Goal: Task Accomplishment & Management: Complete application form

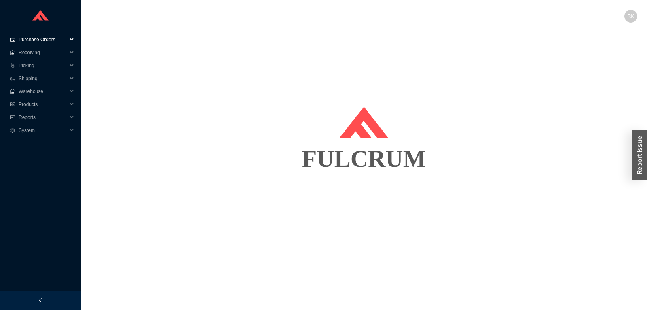
click at [46, 40] on span "Purchase Orders" at bounding box center [43, 39] width 49 height 13
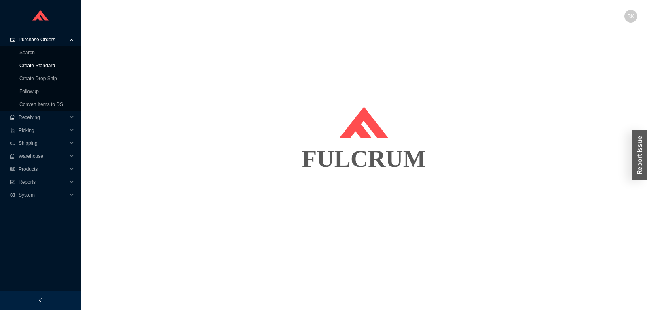
click at [43, 67] on link "Create Standard" at bounding box center [37, 66] width 36 height 6
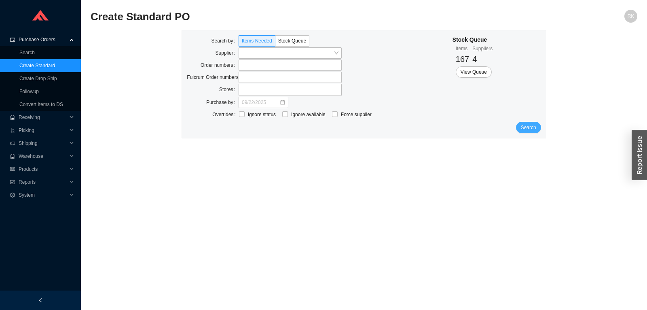
click at [527, 126] on span "Search" at bounding box center [528, 127] width 15 height 8
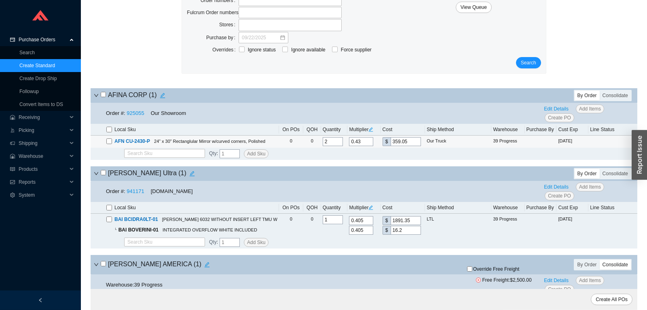
scroll to position [85, 0]
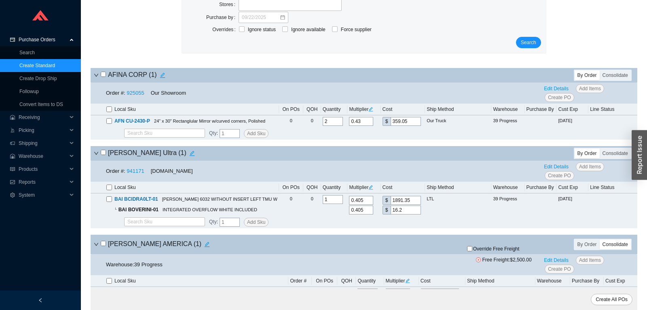
click at [104, 76] on input "checkbox" at bounding box center [103, 74] width 5 height 5
checkbox input "true"
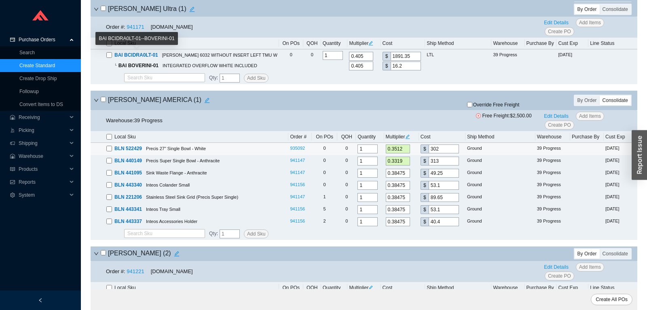
scroll to position [255, 0]
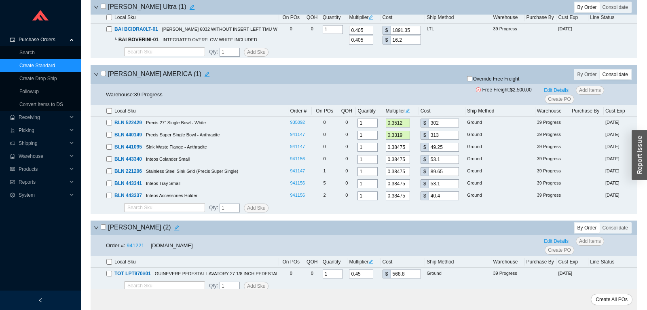
click at [104, 75] on input "checkbox" at bounding box center [103, 73] width 5 height 5
checkbox input "true"
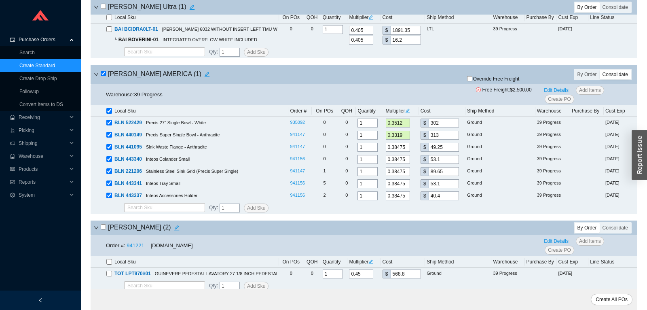
checkbox input "true"
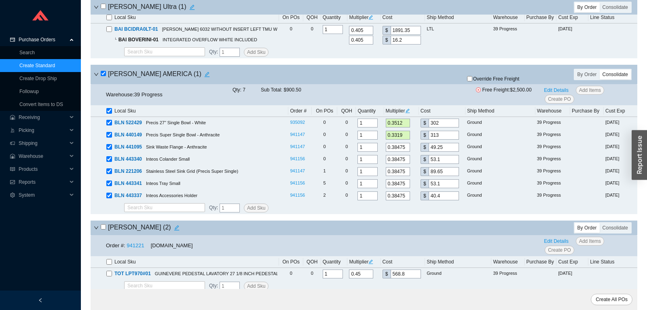
click at [104, 75] on input "checkbox" at bounding box center [103, 73] width 5 height 5
checkbox input "false"
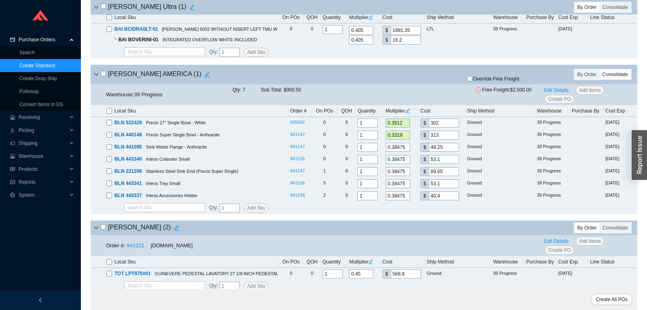
checkbox input "false"
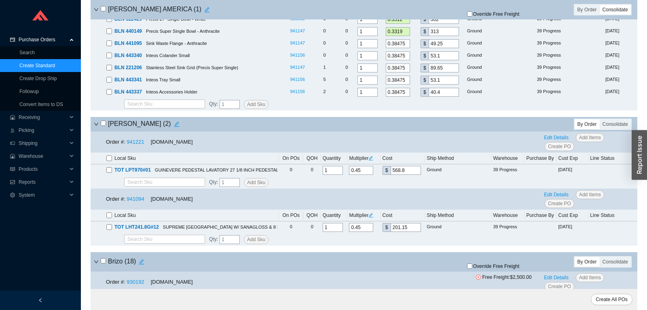
scroll to position [382, 0]
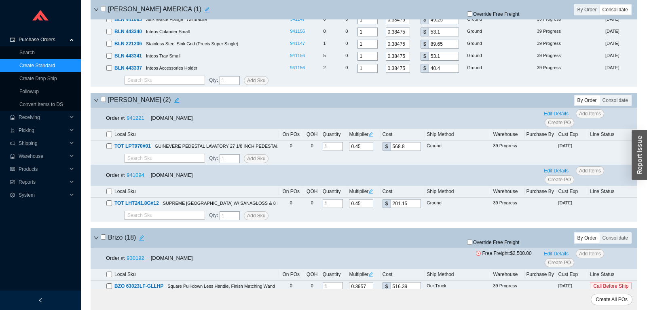
click at [100, 103] on div "BRENNER ( 2 )" at bounding box center [274, 100] width 360 height 11
click at [105, 102] on input "checkbox" at bounding box center [103, 99] width 5 height 5
checkbox input "true"
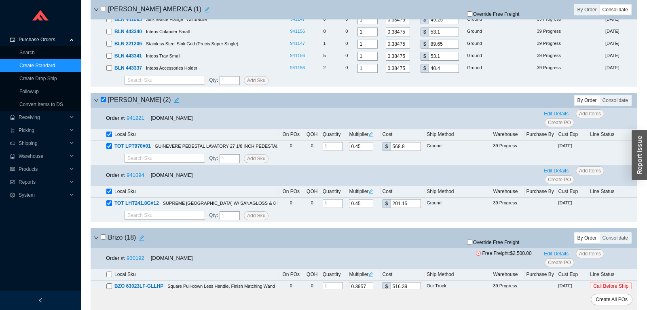
checkbox input "true"
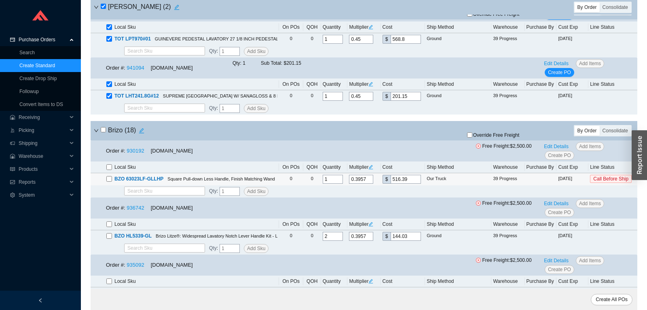
scroll to position [510, 0]
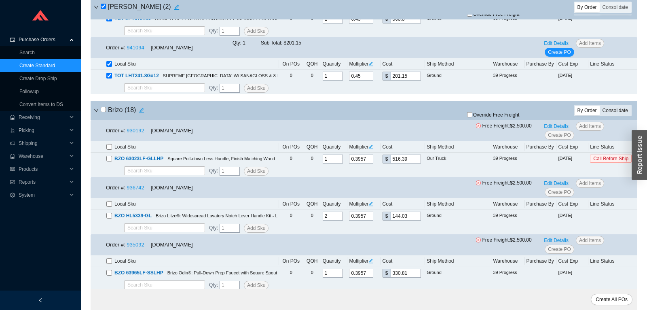
click at [619, 112] on div "Consolidate" at bounding box center [615, 111] width 31 height 10
click at [600, 106] on input "Consolidate" at bounding box center [600, 106] width 0 height 0
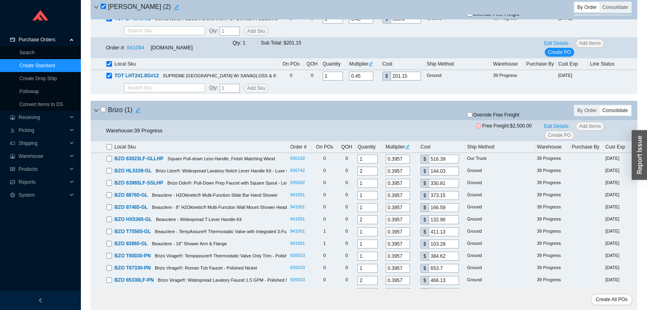
click at [106, 110] on input "checkbox" at bounding box center [103, 109] width 5 height 5
checkbox input "true"
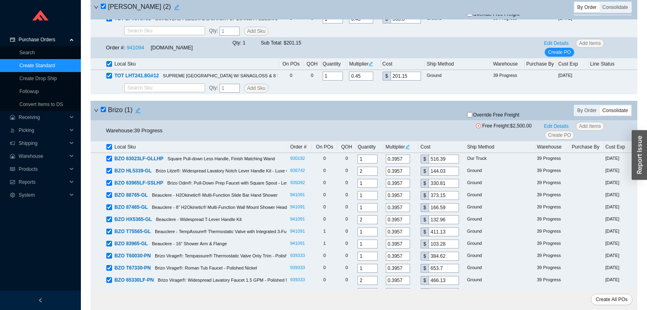
checkbox input "true"
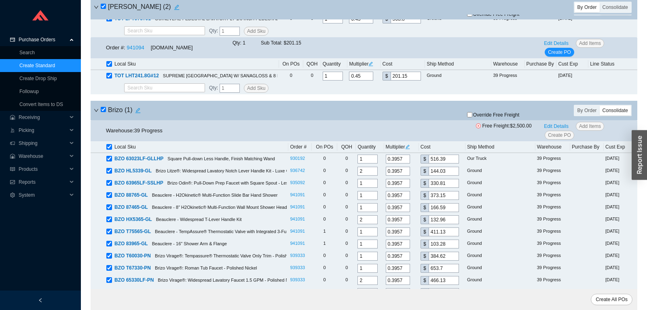
checkbox input "true"
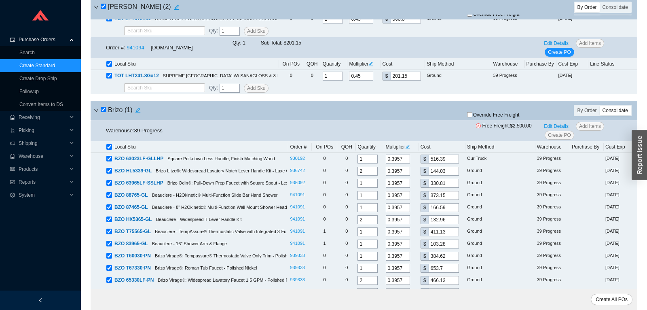
checkbox input "true"
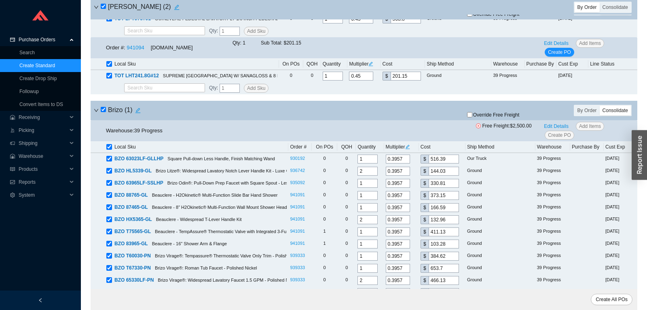
checkbox input "true"
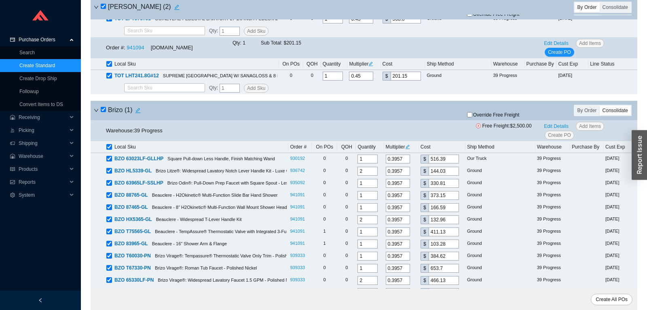
checkbox input "true"
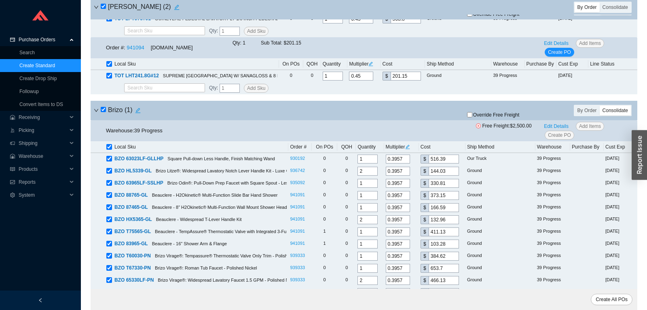
checkbox input "true"
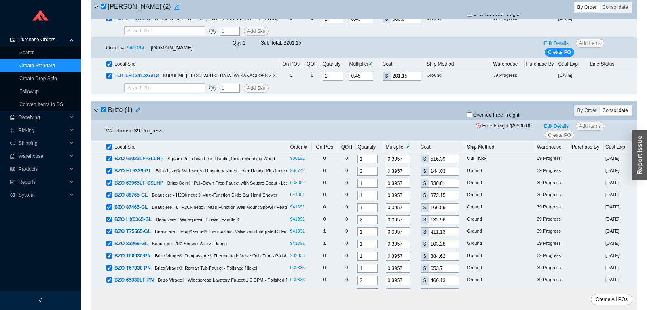
checkbox input "true"
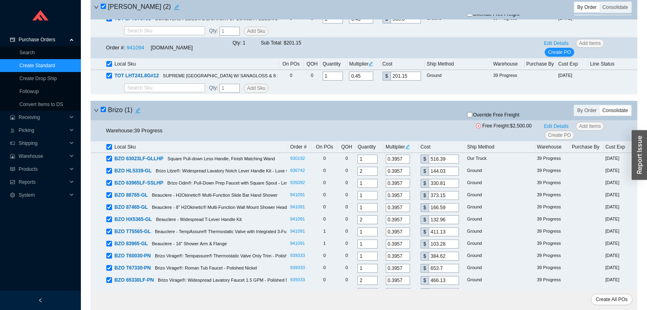
checkbox input "true"
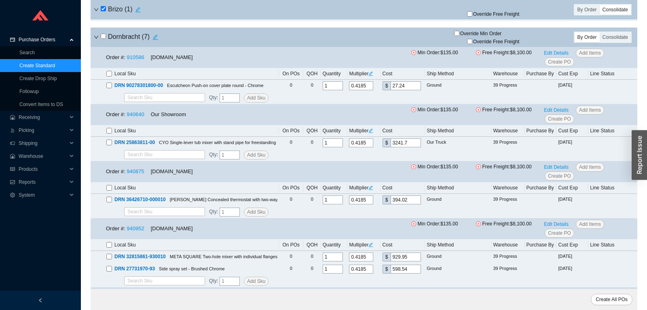
scroll to position [1062, 0]
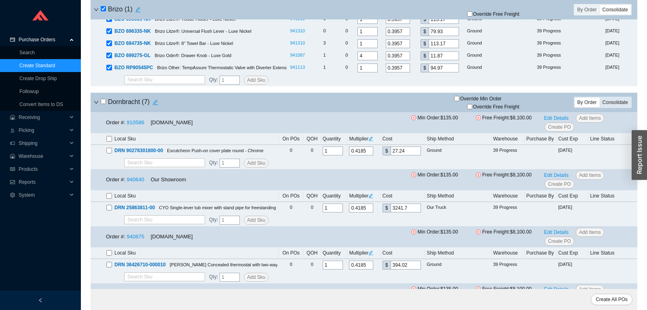
click at [605, 104] on div "Consolidate" at bounding box center [615, 102] width 31 height 10
click at [600, 97] on input "Consolidate" at bounding box center [600, 97] width 0 height 0
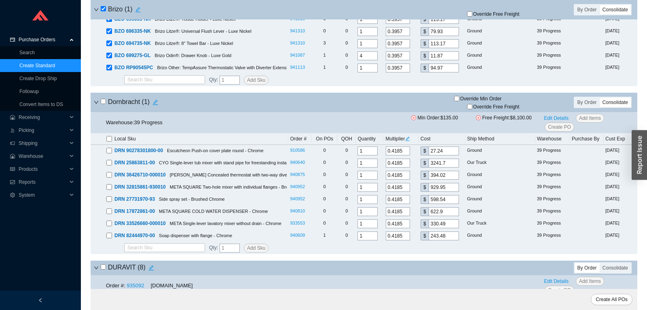
click at [104, 104] on input "checkbox" at bounding box center [103, 101] width 5 height 5
checkbox input "true"
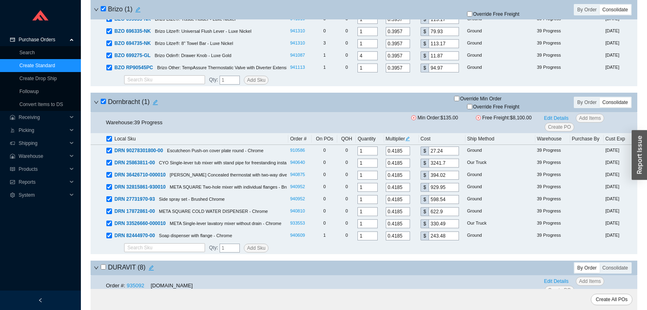
checkbox input "true"
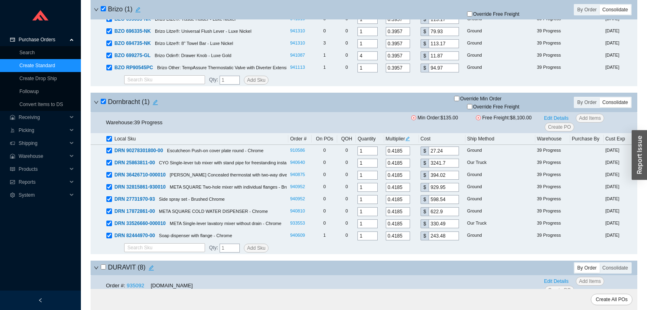
checkbox input "true"
click at [103, 104] on input "checkbox" at bounding box center [103, 101] width 5 height 5
checkbox input "false"
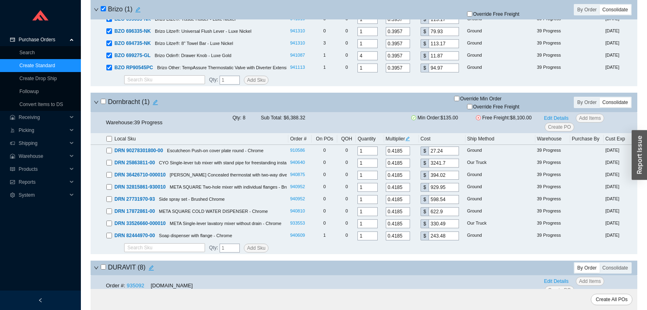
checkbox input "false"
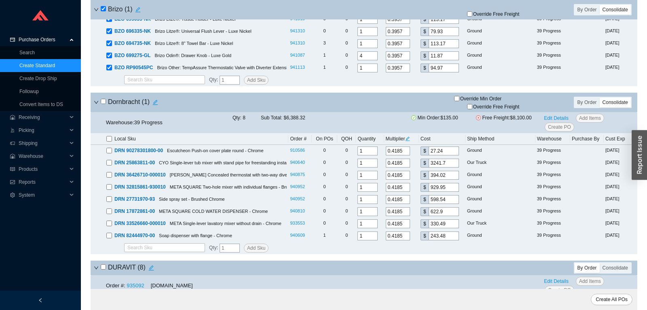
checkbox input "false"
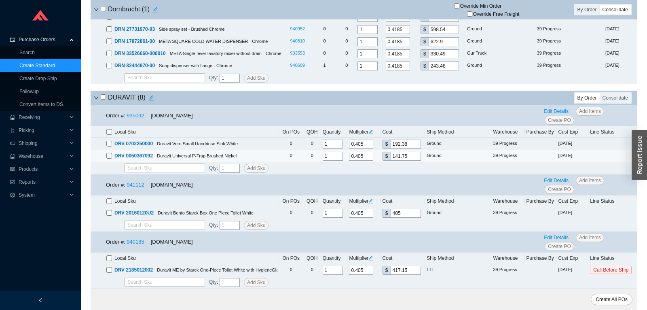
scroll to position [1231, 0]
click at [103, 99] on input "checkbox" at bounding box center [103, 96] width 5 height 5
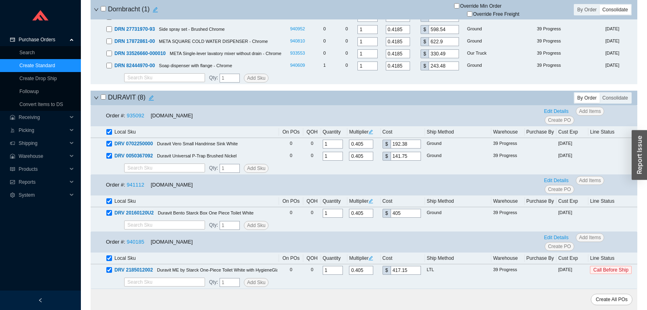
checkbox input "true"
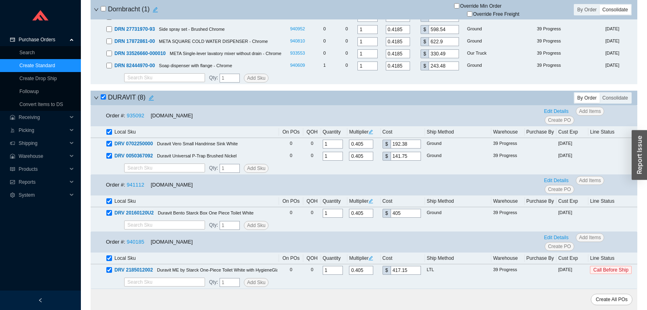
checkbox input "true"
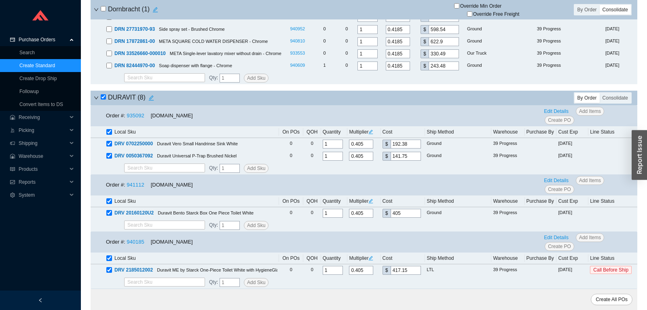
checkbox input "true"
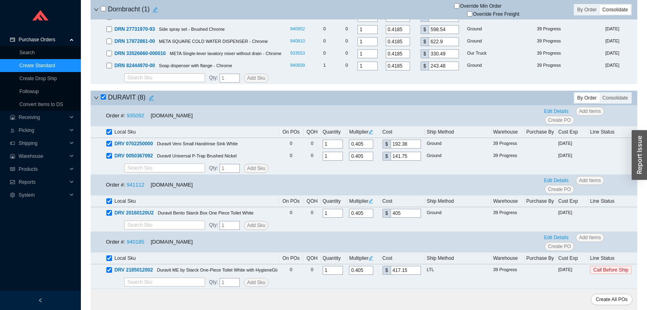
checkbox input "true"
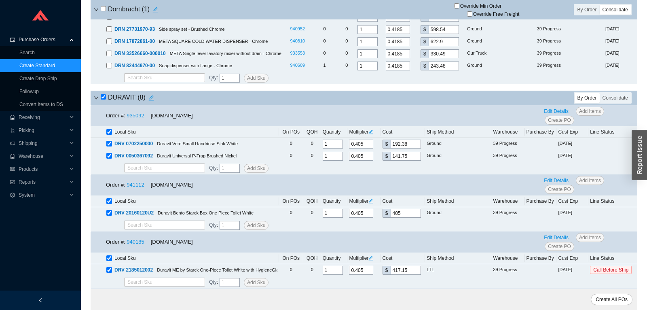
checkbox input "true"
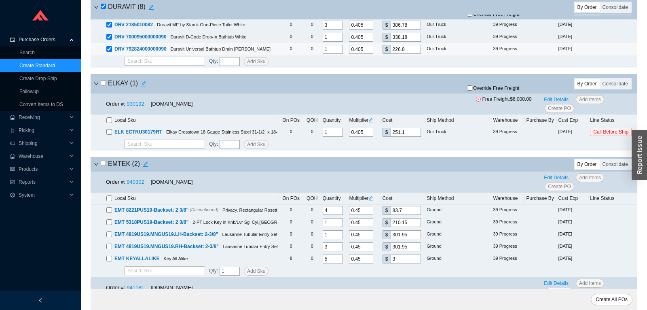
scroll to position [1826, 0]
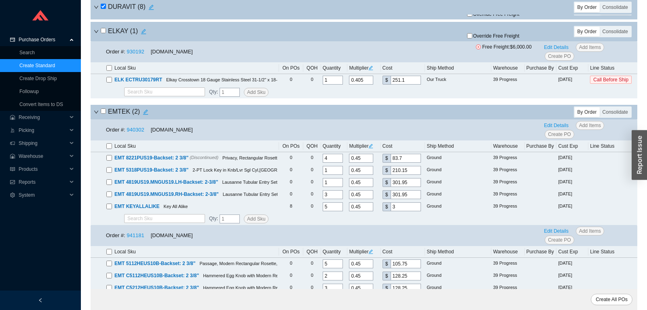
click at [103, 114] on input "checkbox" at bounding box center [103, 110] width 5 height 5
checkbox input "true"
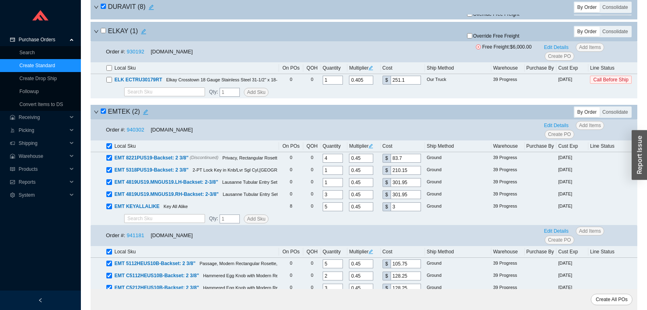
checkbox input "true"
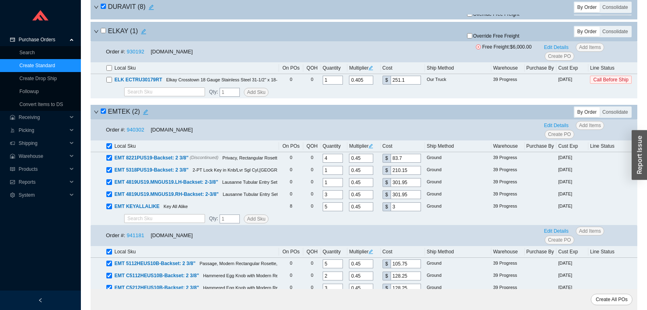
checkbox input "true"
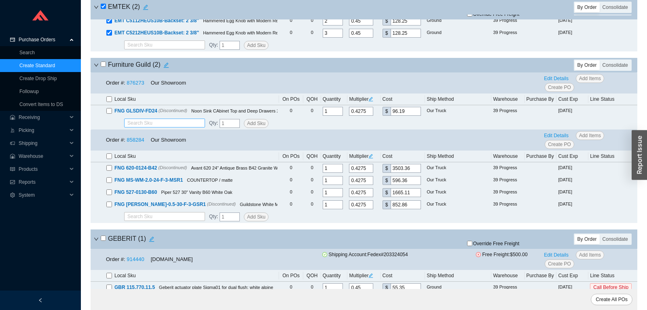
scroll to position [2251, 0]
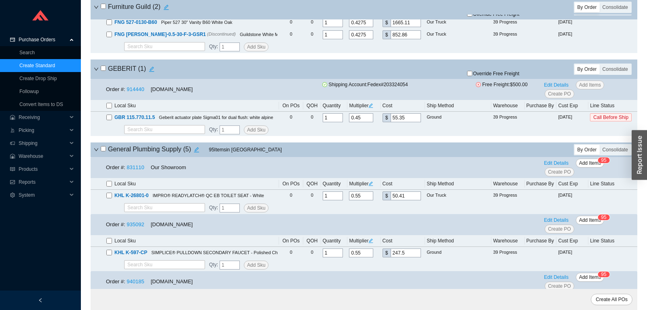
click at [102, 151] on input "checkbox" at bounding box center [103, 148] width 5 height 5
checkbox input "true"
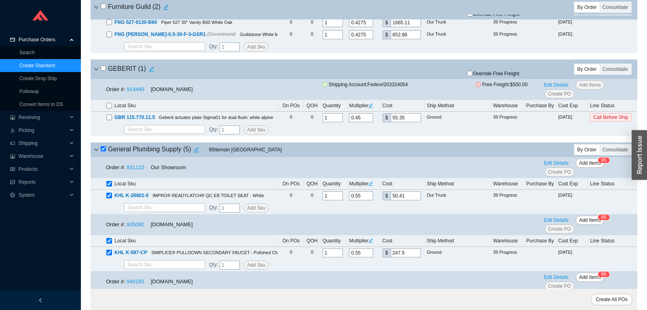
checkbox input "true"
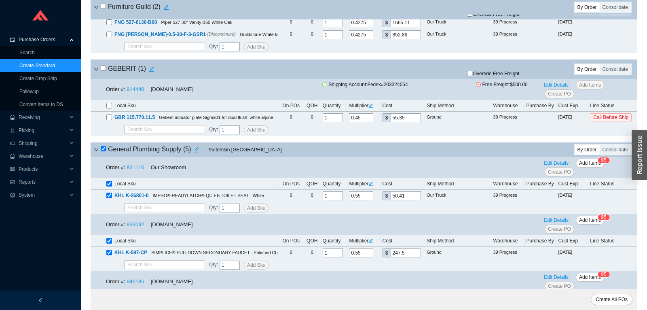
checkbox input "true"
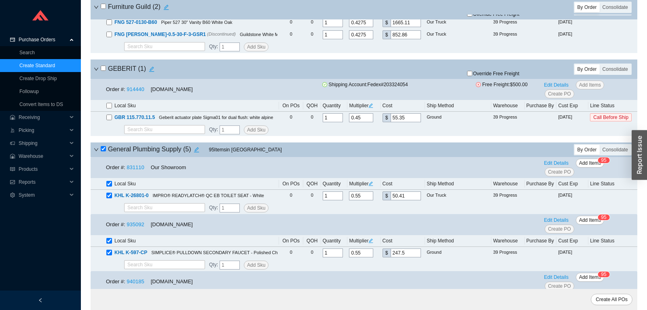
checkbox input "true"
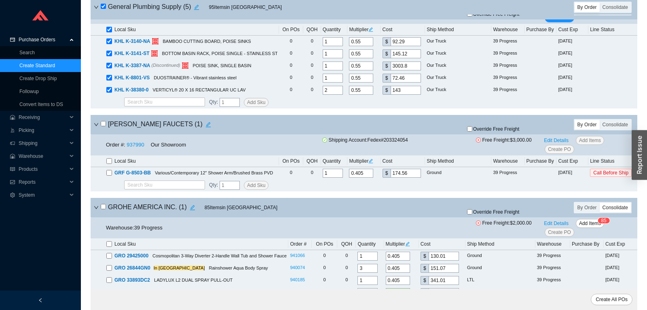
scroll to position [2803, 0]
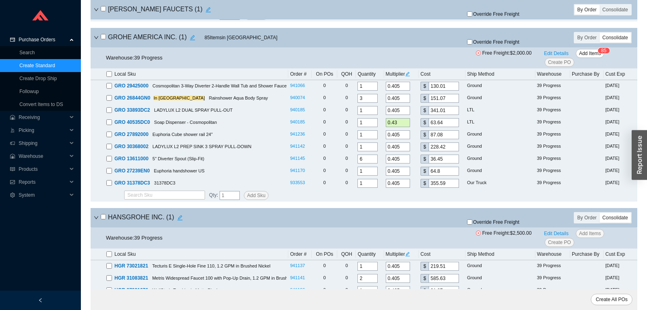
click at [102, 39] on input "checkbox" at bounding box center [103, 36] width 5 height 5
checkbox input "true"
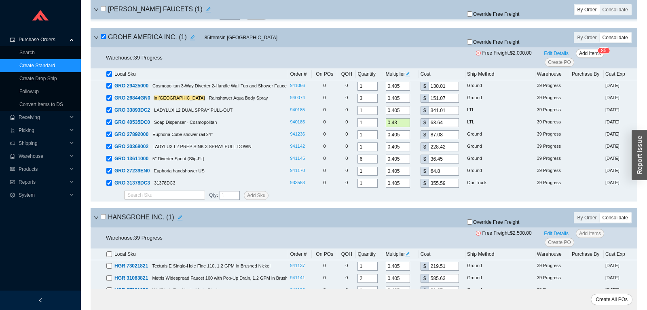
checkbox input "true"
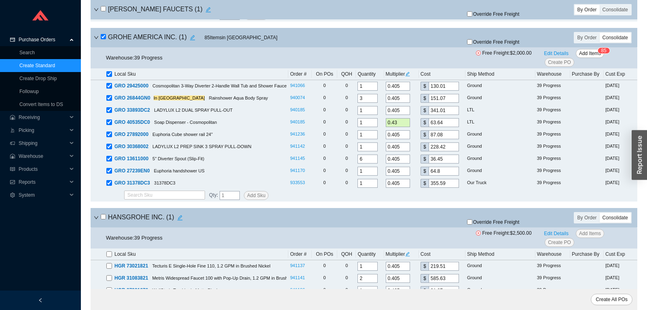
checkbox input "true"
click at [102, 39] on input "checkbox" at bounding box center [103, 36] width 5 height 5
checkbox input "false"
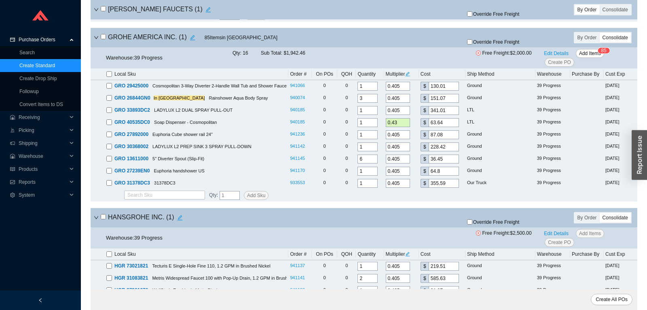
checkbox input "false"
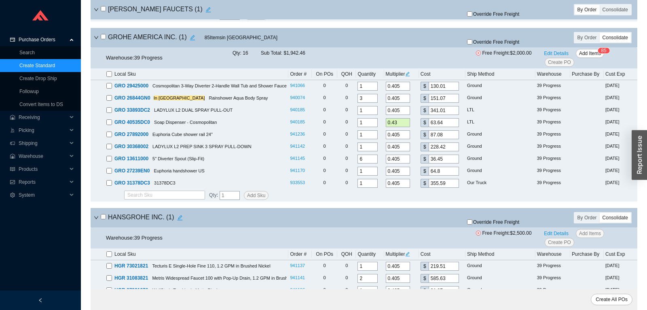
checkbox input "false"
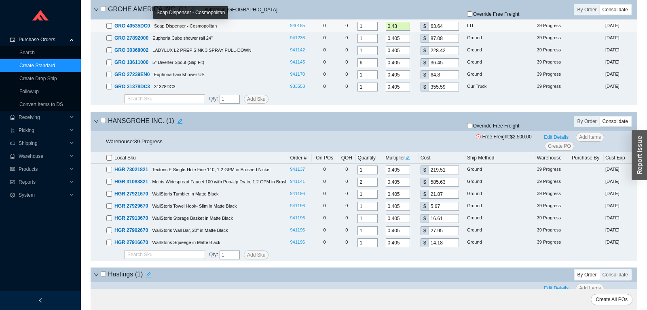
scroll to position [2930, 0]
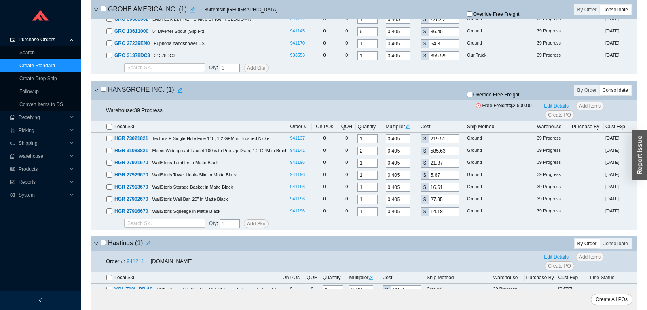
click at [103, 92] on input "checkbox" at bounding box center [103, 89] width 5 height 5
checkbox input "true"
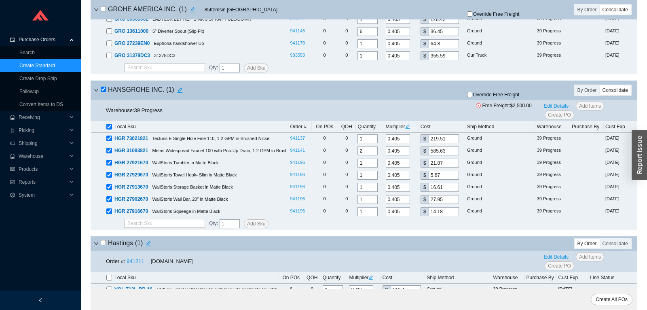
checkbox input "true"
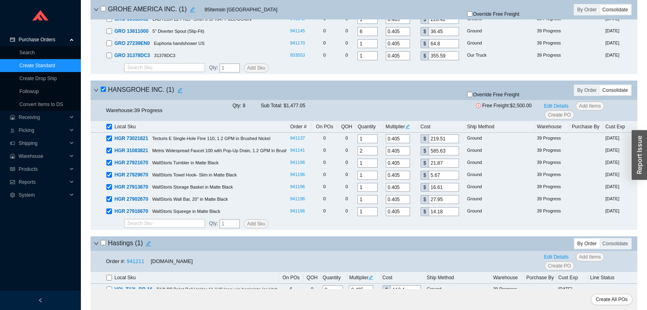
click at [103, 92] on input "checkbox" at bounding box center [103, 89] width 5 height 5
checkbox input "false"
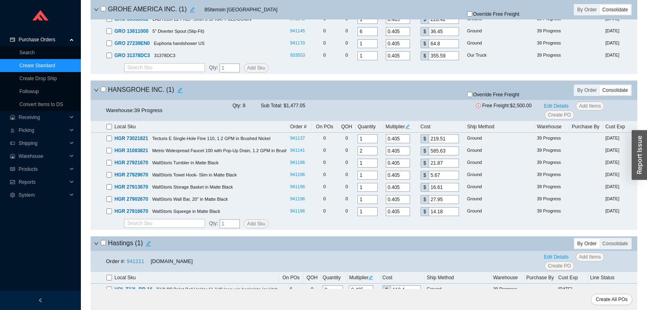
checkbox input "false"
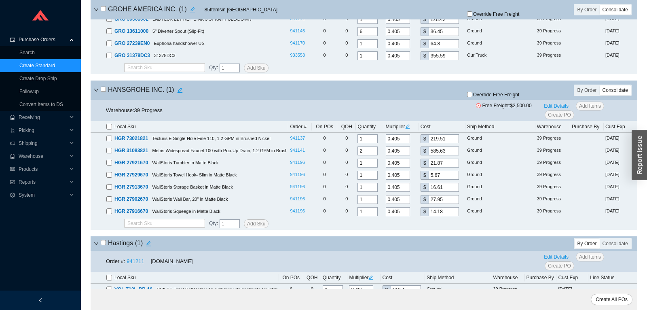
scroll to position [3100, 0]
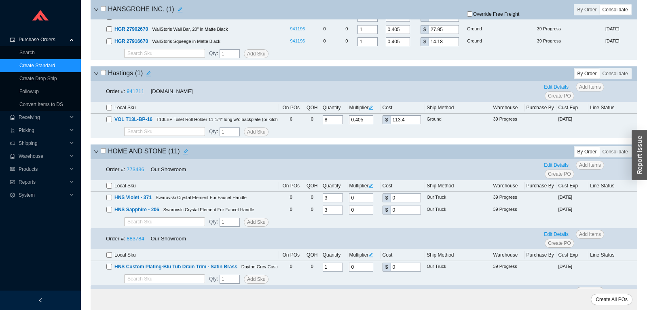
click at [104, 75] on input "checkbox" at bounding box center [103, 72] width 5 height 5
checkbox input "true"
click at [95, 154] on icon "down" at bounding box center [96, 151] width 5 height 5
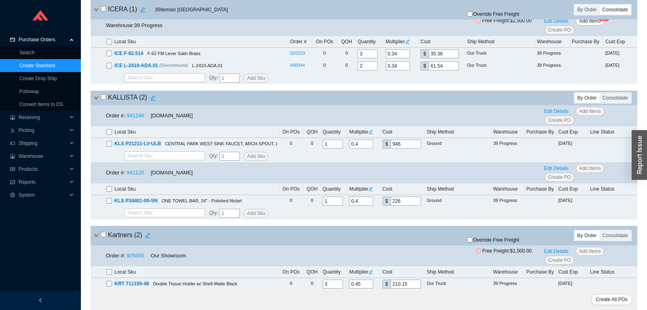
click at [103, 99] on input "checkbox" at bounding box center [103, 96] width 5 height 5
checkbox input "true"
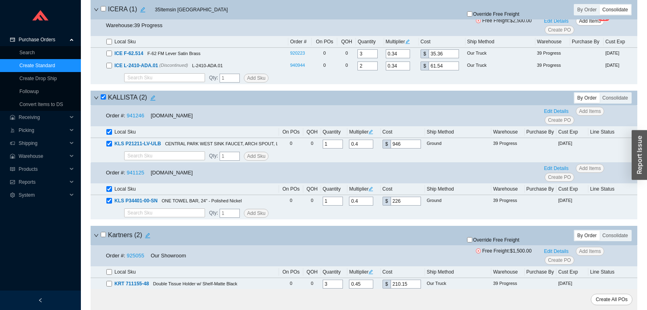
checkbox input "true"
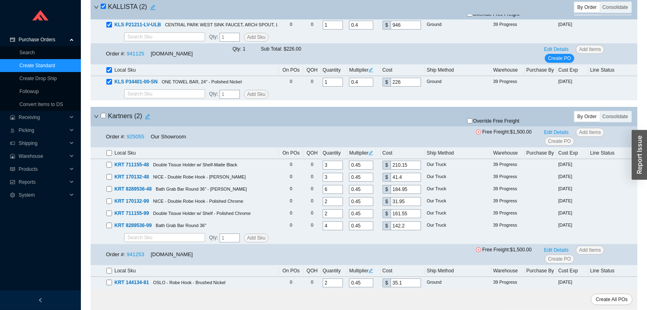
scroll to position [3397, 0]
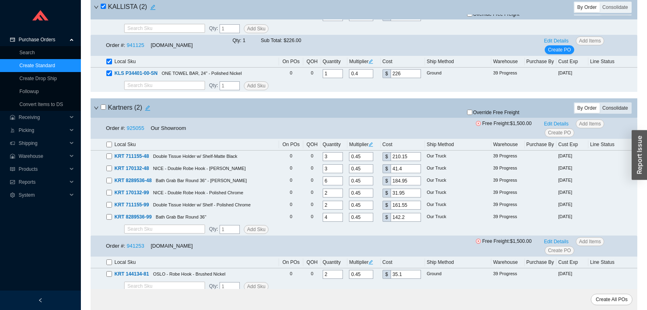
click at [612, 112] on div "Consolidate" at bounding box center [615, 108] width 31 height 10
click at [600, 103] on input "Consolidate" at bounding box center [600, 103] width 0 height 0
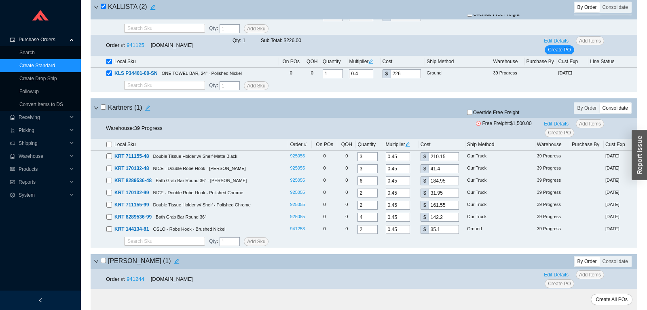
click at [103, 110] on input "checkbox" at bounding box center [103, 106] width 5 height 5
checkbox input "true"
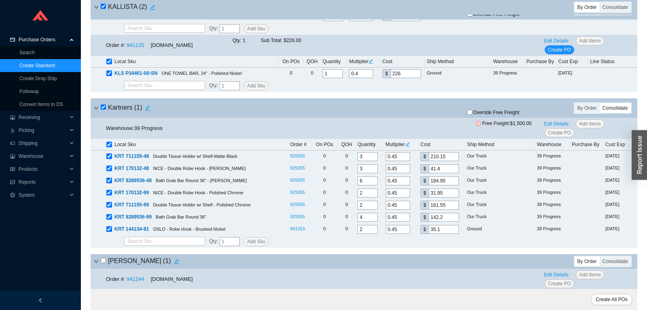
checkbox input "true"
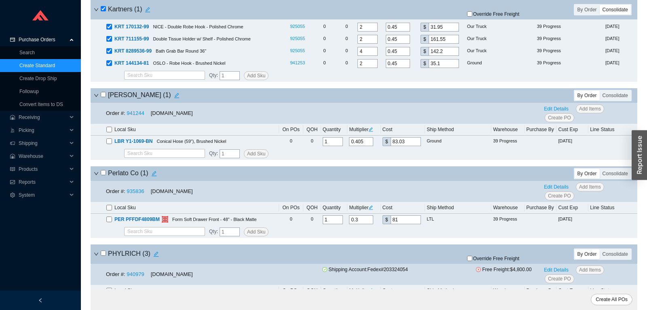
scroll to position [3567, 0]
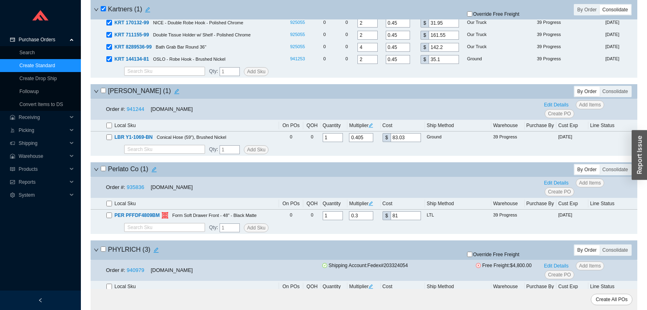
click at [103, 93] on input "checkbox" at bounding box center [103, 90] width 5 height 5
checkbox input "true"
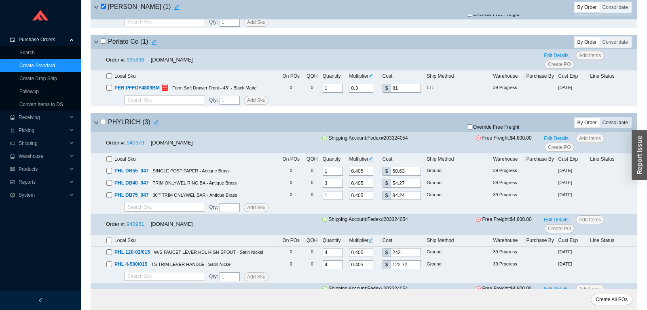
click at [614, 127] on div "Consolidate" at bounding box center [615, 123] width 31 height 10
click at [600, 118] on input "Consolidate" at bounding box center [600, 118] width 0 height 0
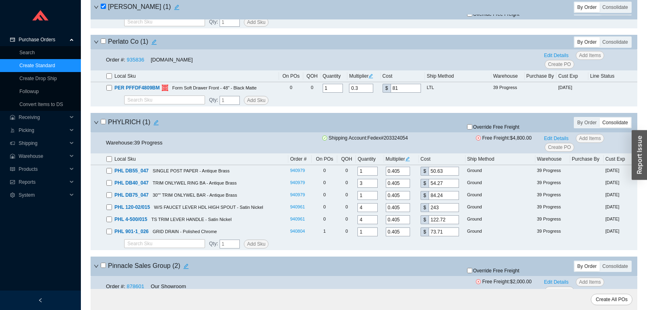
click at [104, 124] on input "checkbox" at bounding box center [103, 121] width 5 height 5
checkbox input "true"
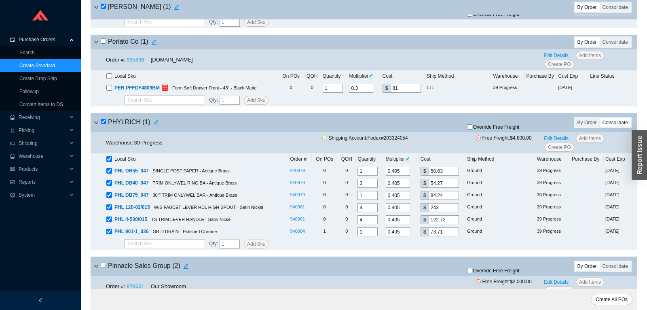
checkbox input "true"
click at [474, 129] on span "Override Free Freight" at bounding box center [496, 127] width 47 height 5
click at [472, 129] on input "Override Free Freight" at bounding box center [469, 126] width 5 height 5
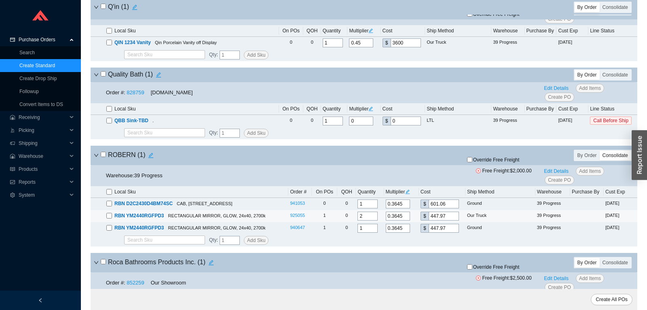
scroll to position [4162, 0]
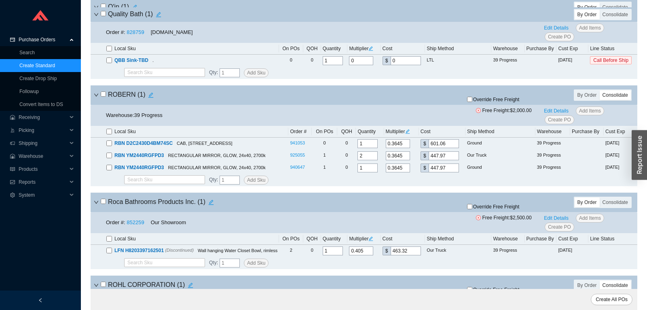
click at [103, 97] on input "checkbox" at bounding box center [103, 93] width 5 height 5
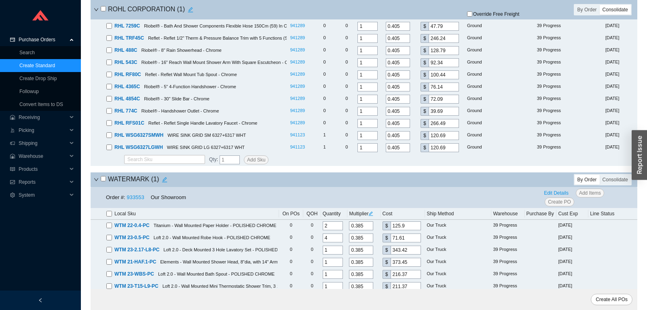
scroll to position [4724, 0]
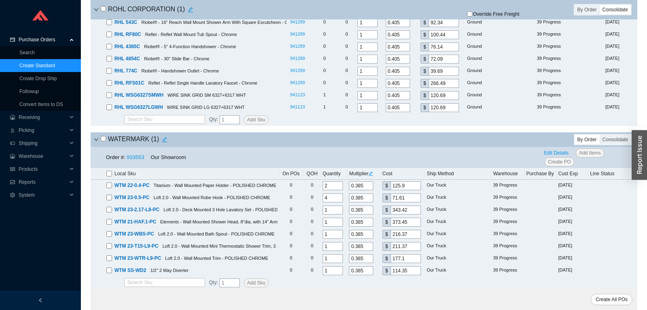
click at [102, 141] on input "checkbox" at bounding box center [103, 138] width 5 height 5
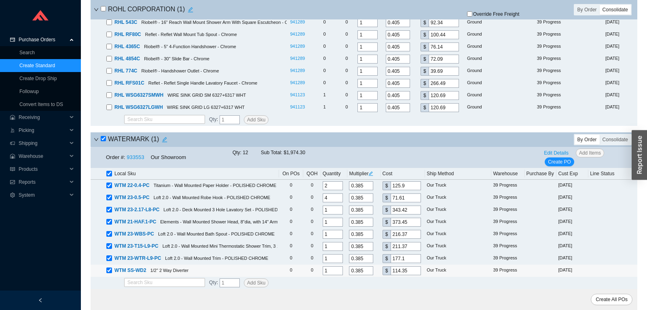
click at [108, 270] on input "checkbox" at bounding box center [109, 270] width 6 height 6
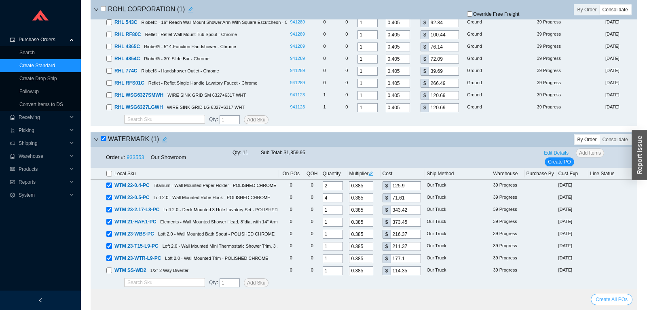
click at [605, 299] on span "Create All POs" at bounding box center [612, 299] width 32 height 8
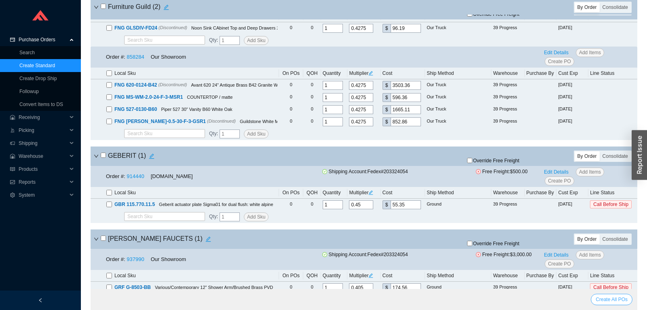
scroll to position [892, 0]
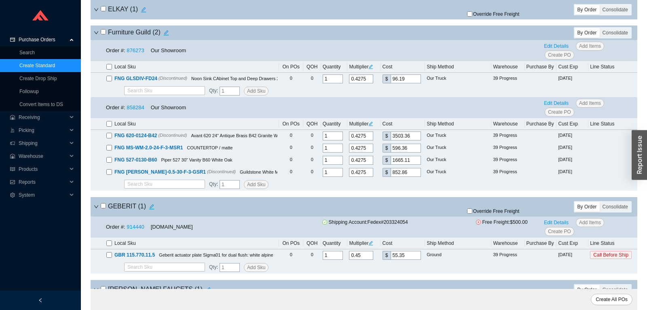
click at [98, 32] on icon "down" at bounding box center [96, 32] width 5 height 5
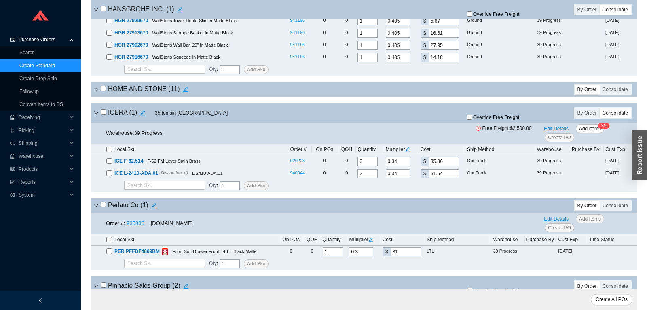
scroll to position [1359, 0]
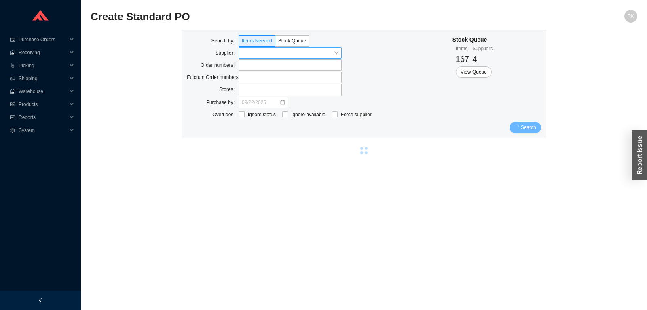
click at [280, 52] on input "search" at bounding box center [288, 53] width 92 height 11
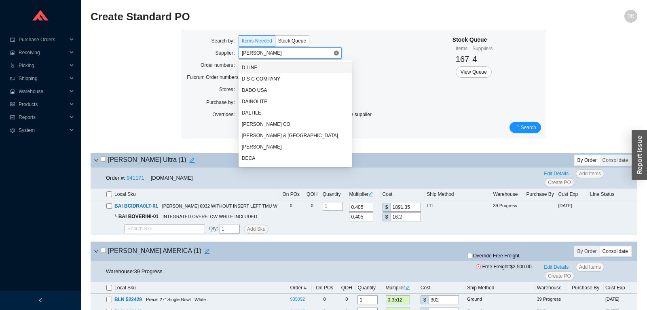
type input "dornb"
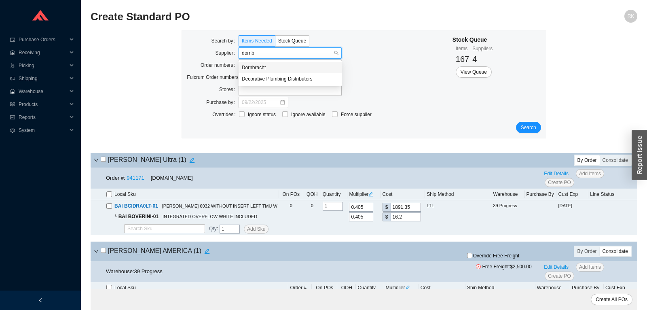
click at [256, 67] on div "Dornbracht" at bounding box center [290, 67] width 97 height 7
click at [535, 129] on span "Search" at bounding box center [528, 127] width 15 height 8
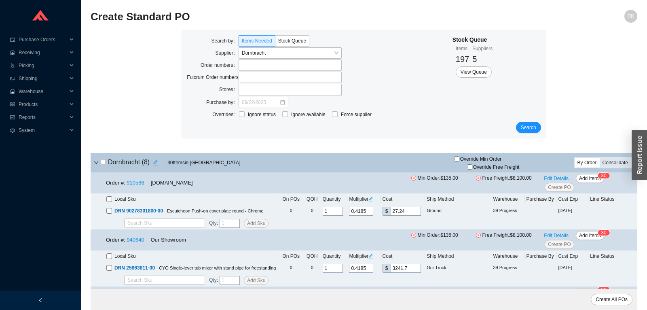
click at [612, 165] on div "Consolidate" at bounding box center [615, 163] width 31 height 10
click at [600, 158] on input "Consolidate" at bounding box center [600, 158] width 0 height 0
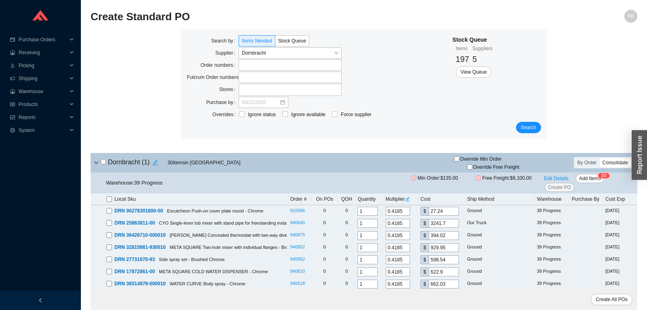
click at [103, 164] on input "checkbox" at bounding box center [103, 161] width 5 height 5
checkbox input "true"
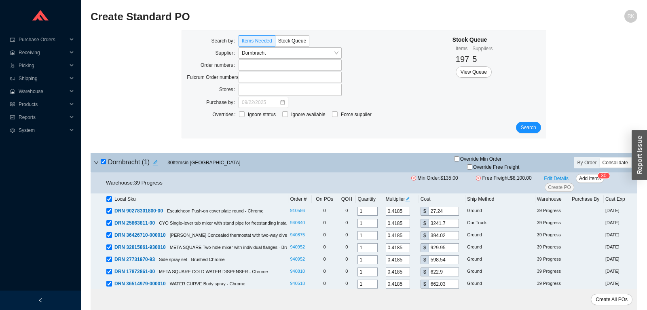
checkbox input "true"
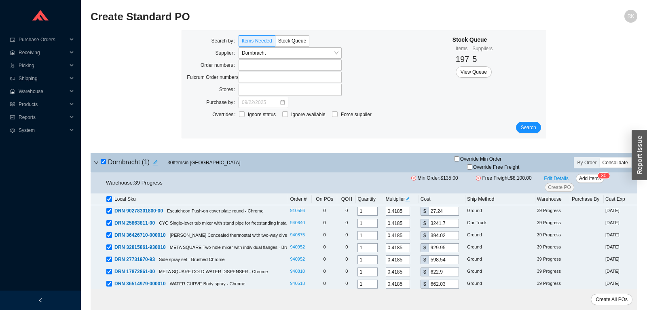
checkbox input "true"
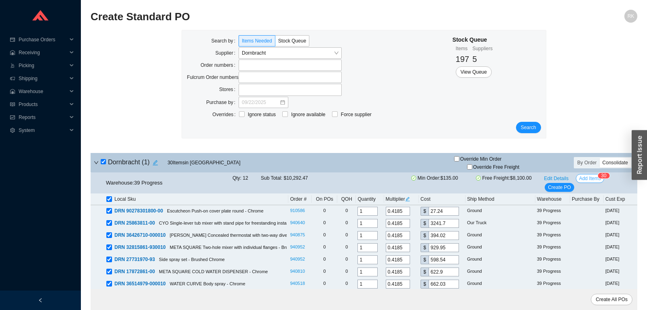
click at [591, 179] on span "Add Items" at bounding box center [590, 178] width 22 height 8
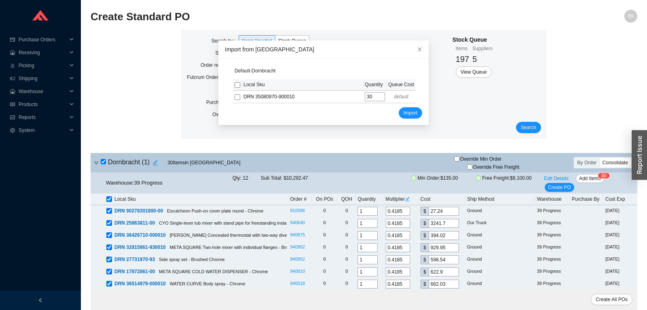
click at [237, 86] on input "checkbox" at bounding box center [238, 85] width 6 height 6
checkbox input "true"
click at [412, 117] on button "Import" at bounding box center [410, 112] width 23 height 11
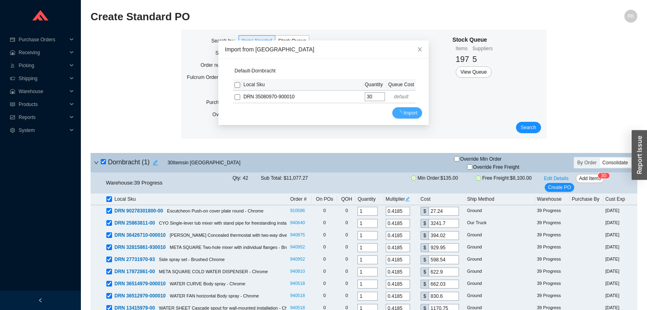
scroll to position [86, 0]
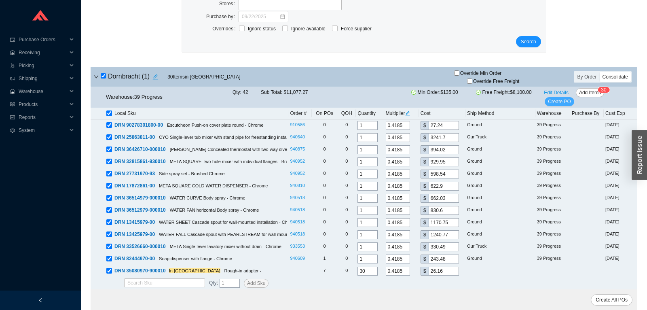
click at [557, 100] on span "Create PO" at bounding box center [559, 101] width 23 height 8
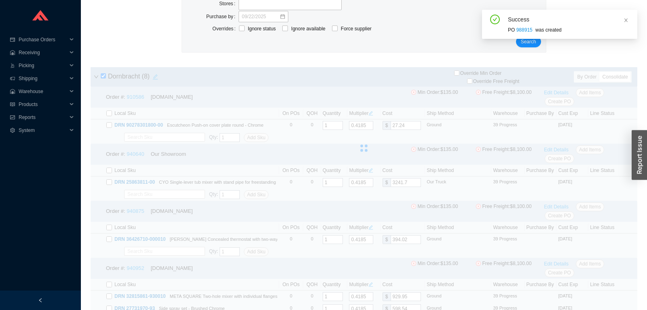
scroll to position [0, 0]
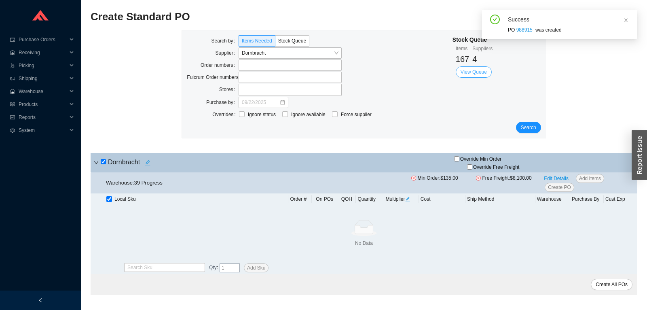
click at [479, 70] on span "View Queue" at bounding box center [474, 72] width 26 height 8
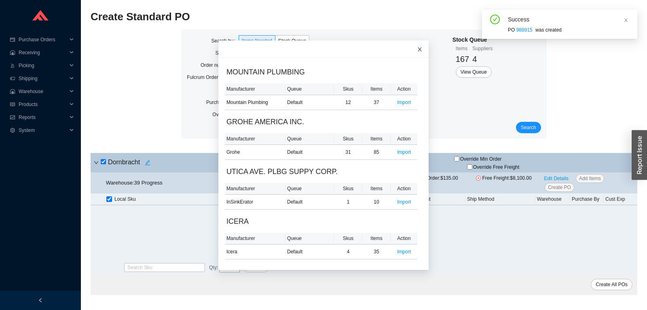
click at [419, 48] on icon "close" at bounding box center [420, 50] width 6 height 6
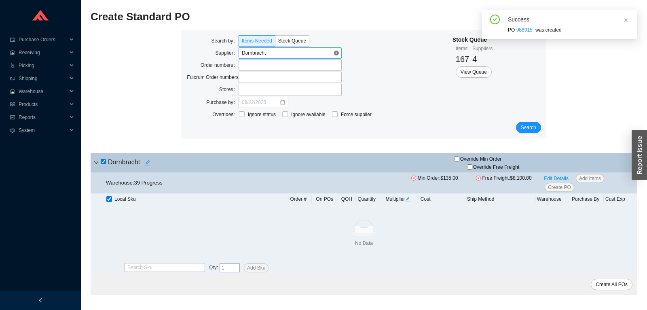
click at [333, 54] on span "Dornbracht" at bounding box center [290, 53] width 97 height 11
click at [317, 54] on input "search" at bounding box center [288, 53] width 92 height 11
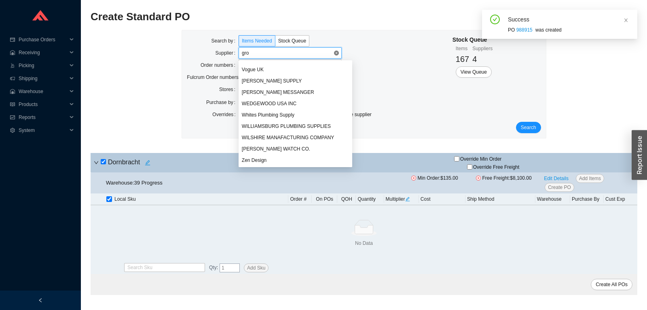
scroll to position [259, 0]
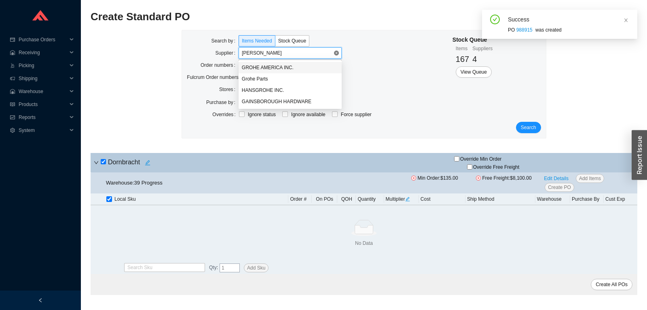
type input "grohe"
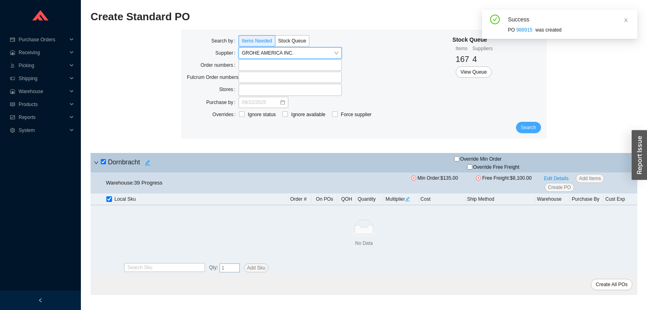
click at [529, 125] on span "Search" at bounding box center [528, 127] width 15 height 8
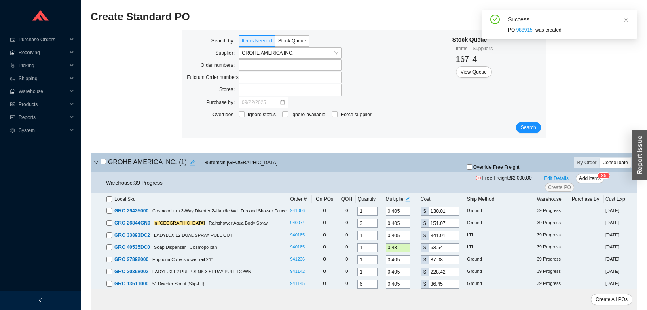
click at [613, 163] on div "Consolidate" at bounding box center [615, 163] width 31 height 10
click at [600, 158] on input "Consolidate" at bounding box center [600, 158] width 0 height 0
click at [585, 176] on span "Add Items" at bounding box center [590, 178] width 22 height 8
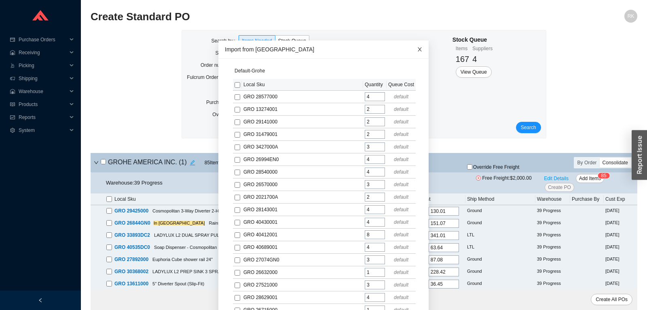
click at [419, 49] on icon "close" at bounding box center [420, 50] width 6 height 6
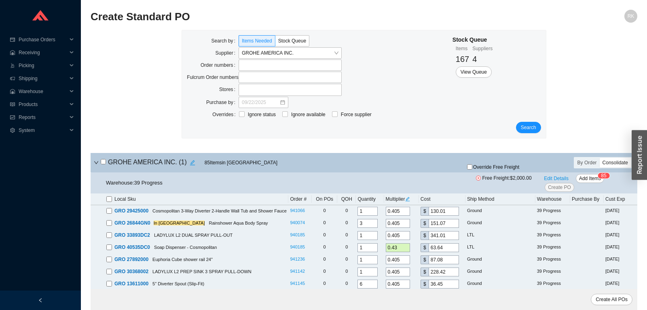
click at [104, 162] on input "checkbox" at bounding box center [103, 161] width 5 height 5
checkbox input "true"
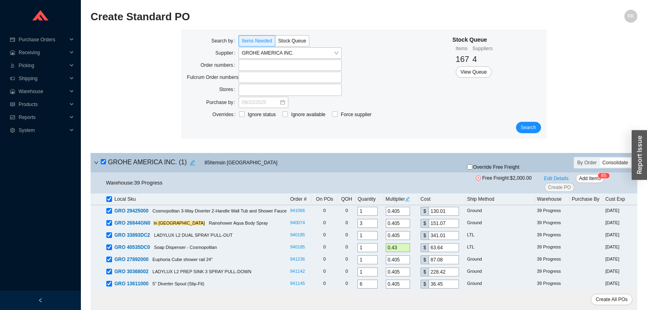
checkbox input "true"
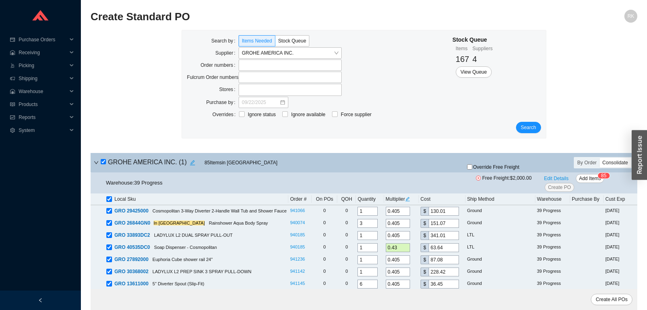
checkbox input "true"
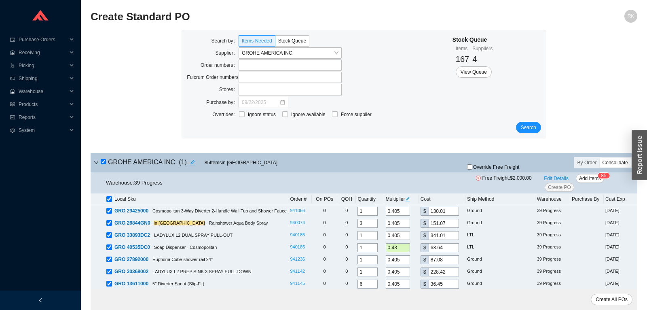
checkbox input "true"
click at [587, 177] on span "Add Items" at bounding box center [590, 178] width 22 height 8
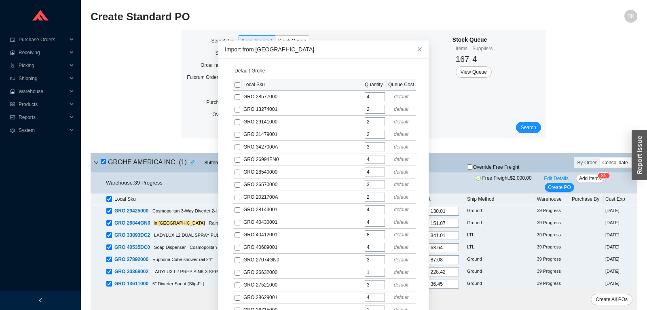
click at [239, 84] on input "checkbox" at bounding box center [238, 85] width 6 height 6
checkbox input "true"
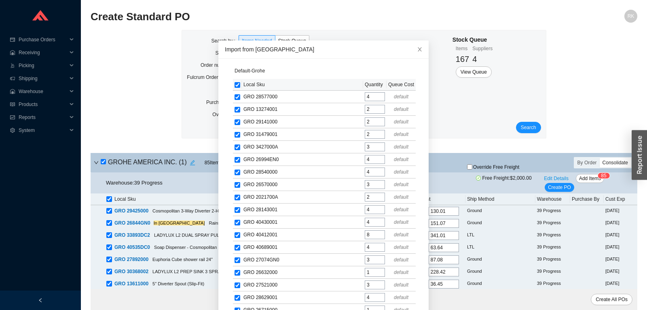
checkbox input "true"
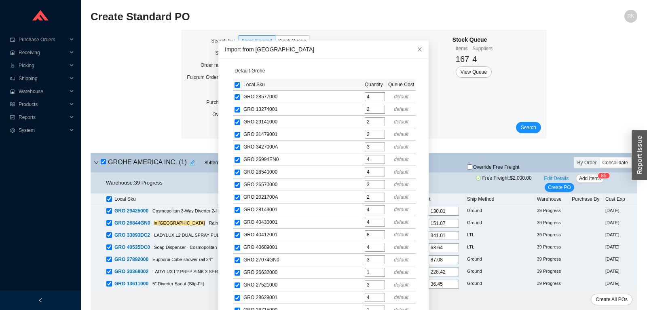
checkbox input "true"
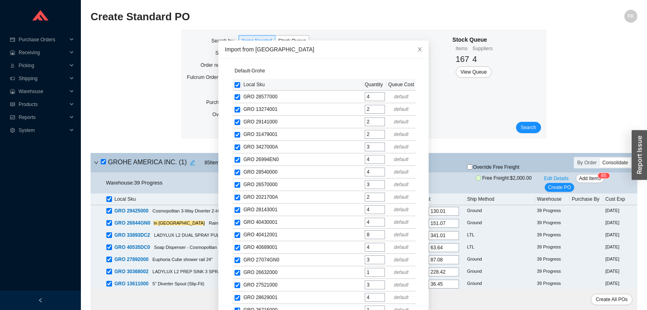
checkbox input "true"
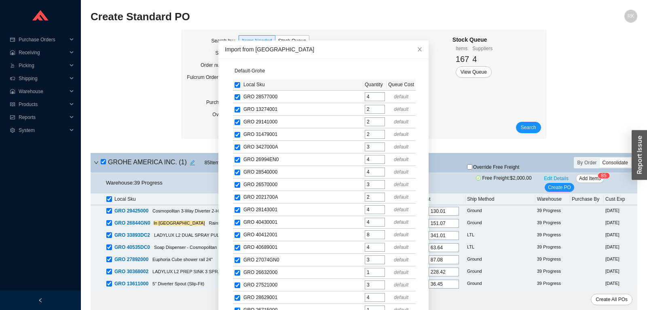
checkbox input "true"
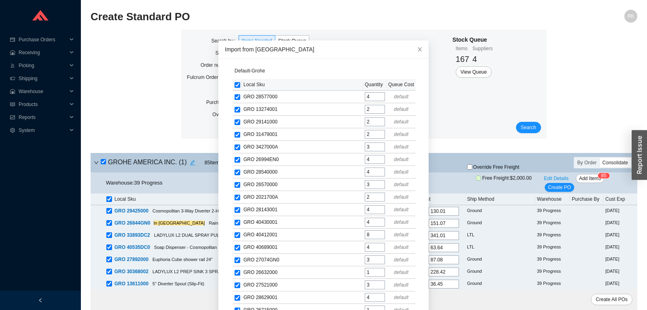
checkbox input "true"
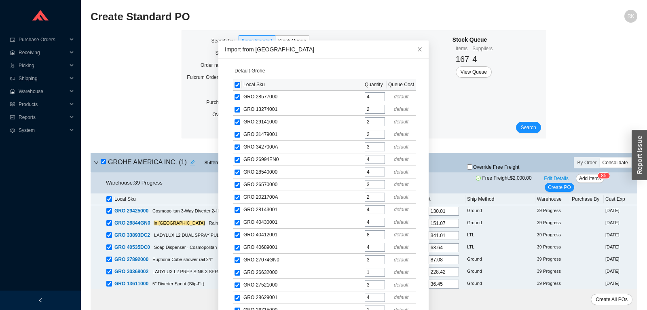
checkbox input "true"
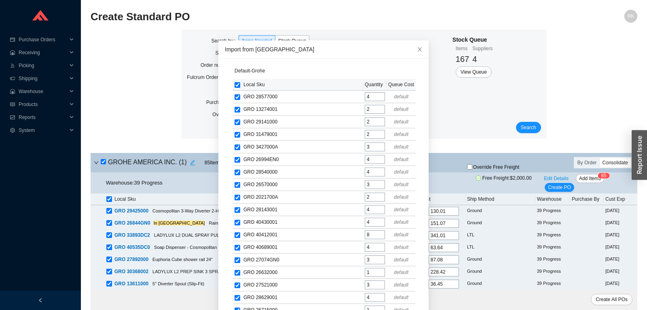
checkbox input "true"
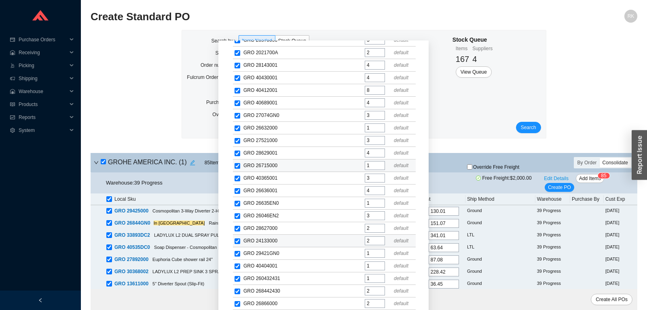
scroll to position [50, 0]
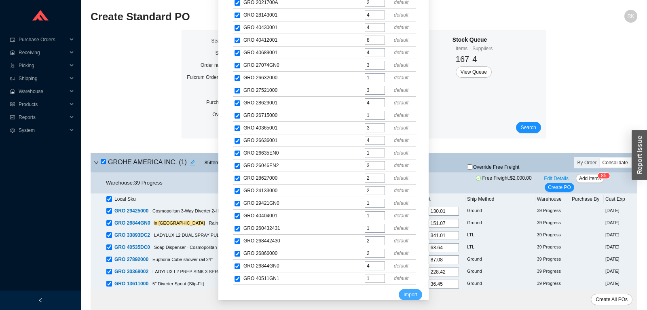
click at [412, 290] on span "Import" at bounding box center [411, 294] width 14 height 8
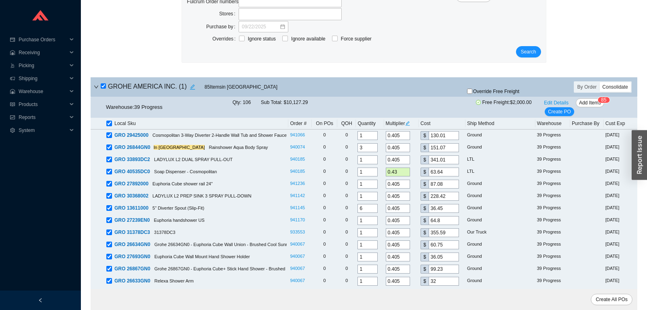
scroll to position [0, 0]
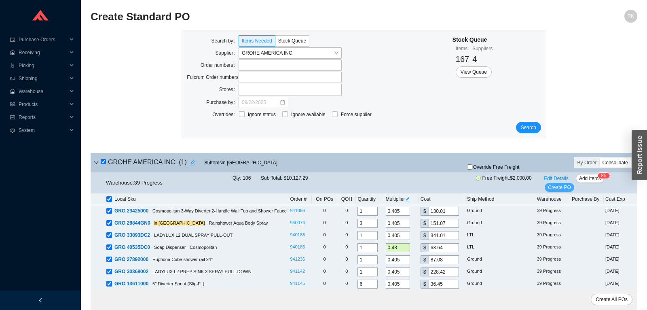
click at [560, 187] on span "Create PO" at bounding box center [559, 187] width 23 height 8
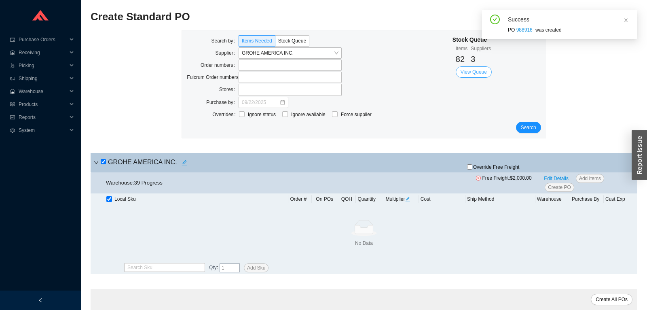
click at [482, 69] on span "View Queue" at bounding box center [474, 72] width 26 height 8
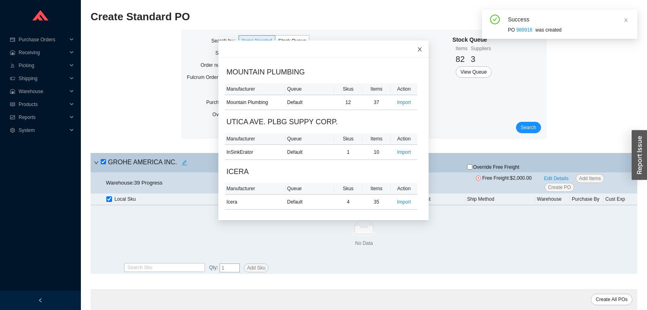
click at [417, 51] on span "Close" at bounding box center [420, 49] width 18 height 18
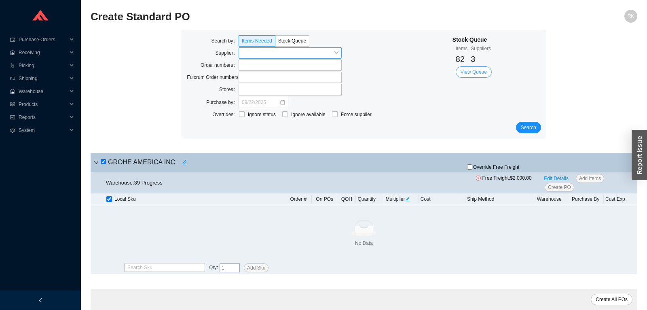
click at [477, 76] on span "View Queue" at bounding box center [474, 72] width 26 height 8
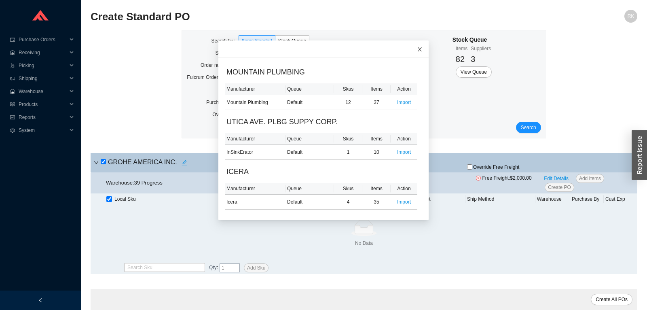
click at [421, 44] on span "Close" at bounding box center [420, 49] width 18 height 18
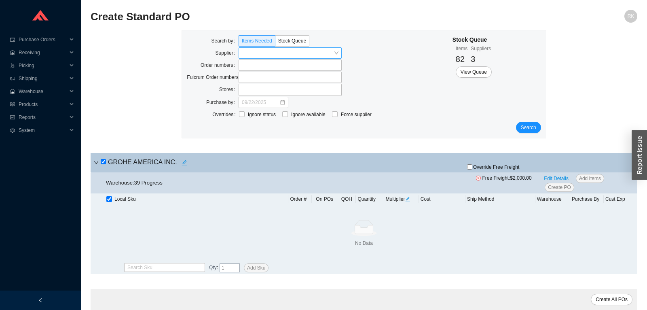
click at [316, 51] on input "search" at bounding box center [288, 53] width 92 height 11
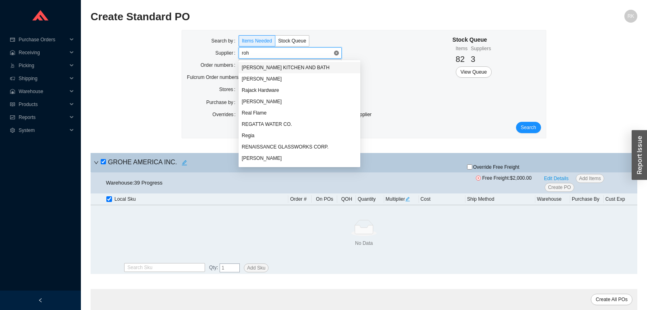
type input "rohl"
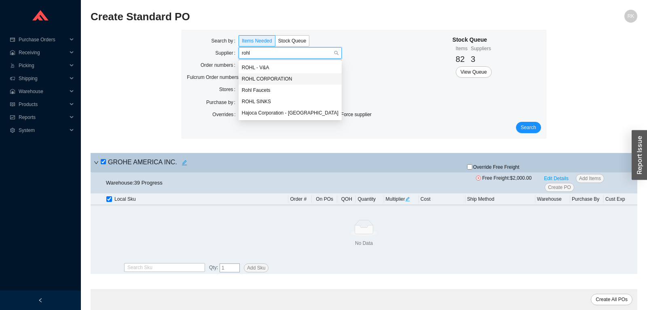
click at [288, 74] on div "ROHL CORPORATION" at bounding box center [290, 78] width 103 height 11
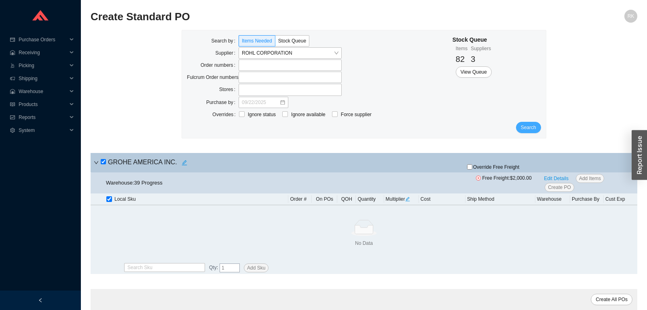
click at [538, 127] on button "Search" at bounding box center [528, 127] width 25 height 11
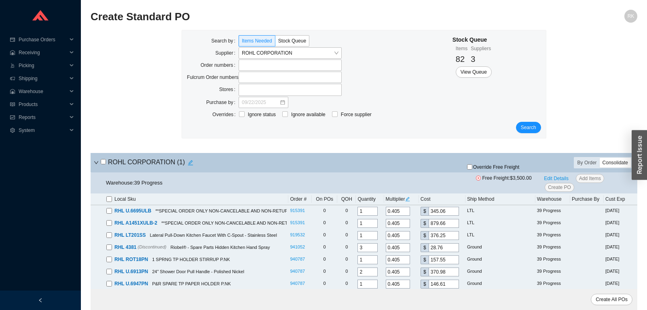
click at [614, 163] on div "Consolidate" at bounding box center [615, 163] width 31 height 10
click at [600, 158] on input "Consolidate" at bounding box center [600, 158] width 0 height 0
click at [101, 163] on input "checkbox" at bounding box center [103, 161] width 5 height 5
checkbox input "true"
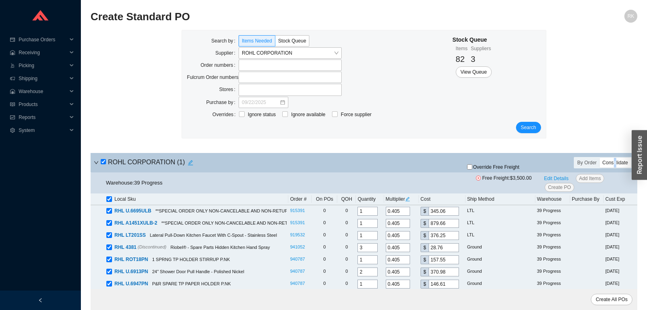
checkbox input "true"
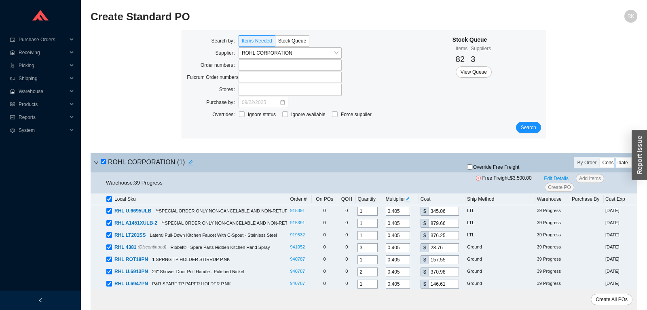
checkbox input "true"
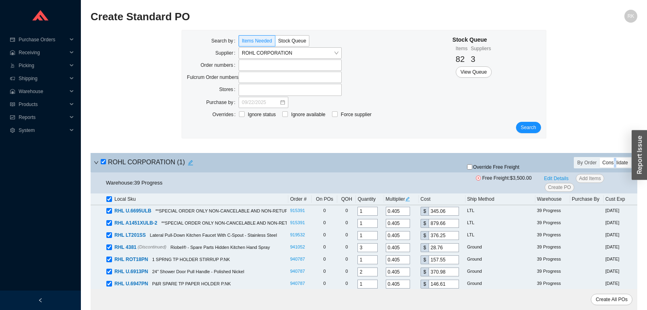
checkbox input "true"
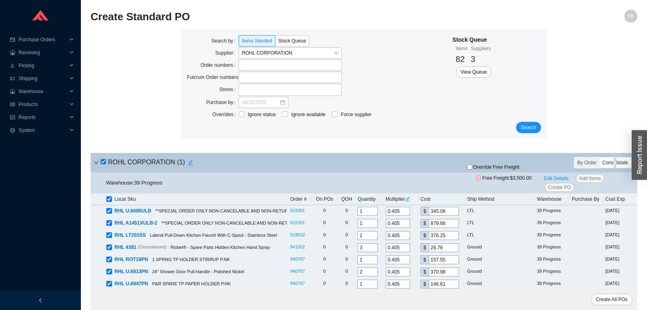
checkbox input "true"
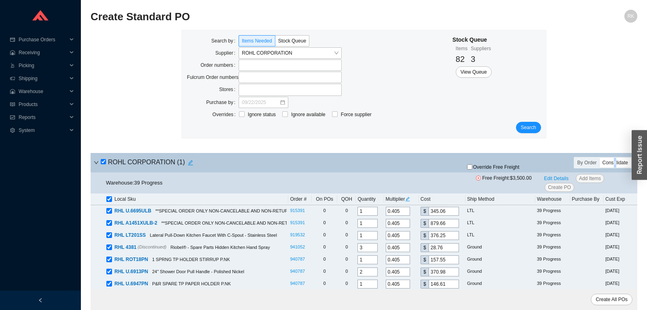
checkbox input "true"
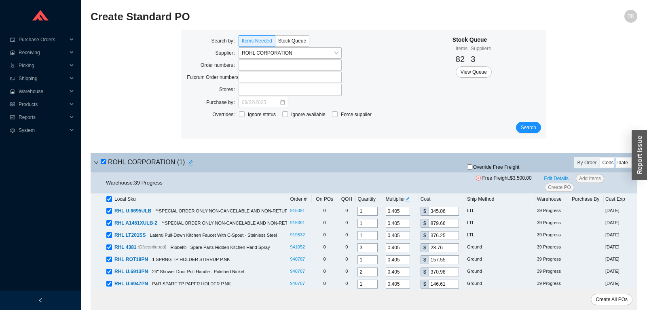
checkbox input "true"
click at [101, 163] on input "checkbox" at bounding box center [103, 161] width 5 height 5
checkbox input "false"
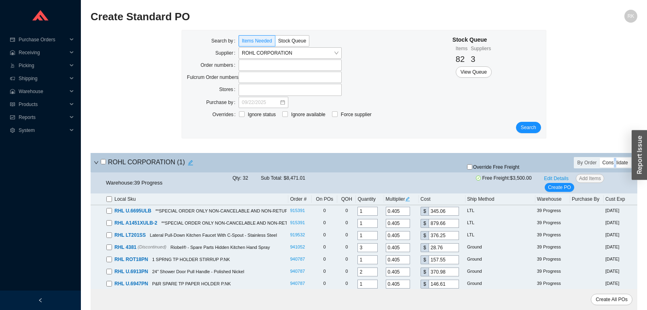
checkbox input "false"
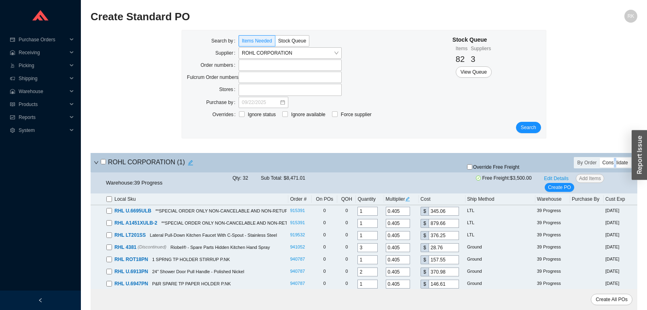
checkbox input "false"
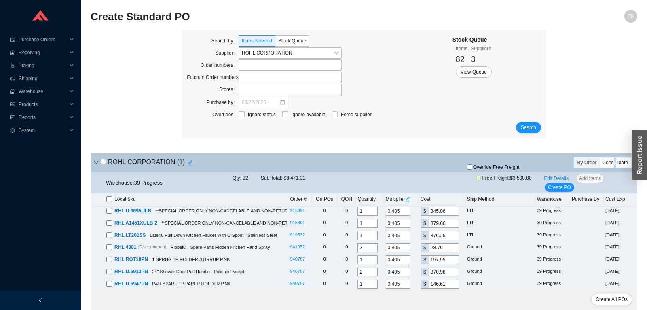
checkbox input "false"
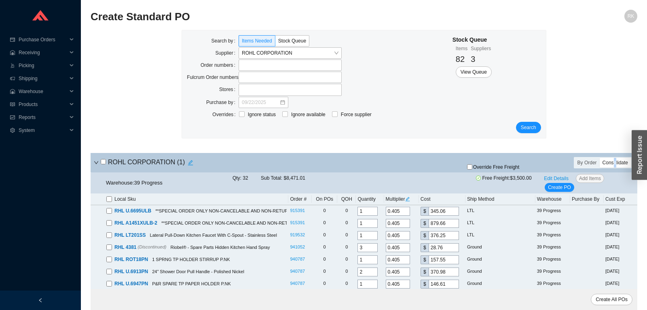
checkbox input "false"
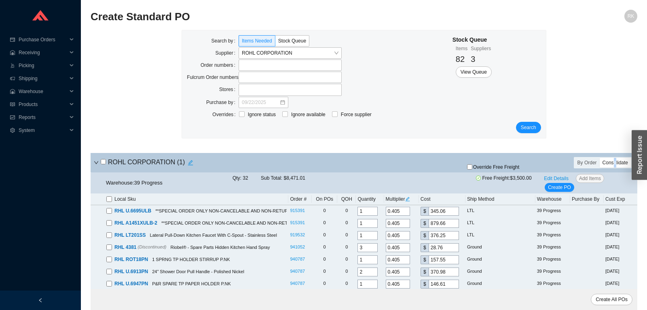
checkbox input "false"
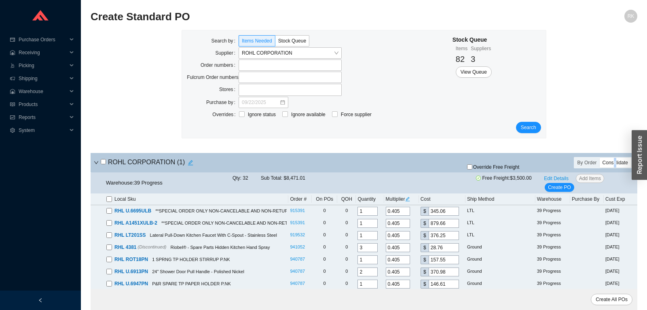
checkbox input "false"
click at [324, 53] on input "search" at bounding box center [288, 53] width 92 height 11
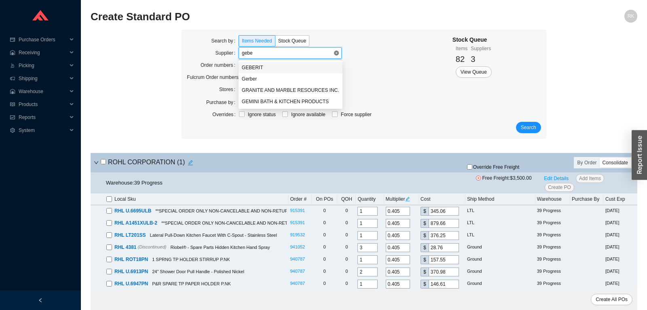
type input "geber"
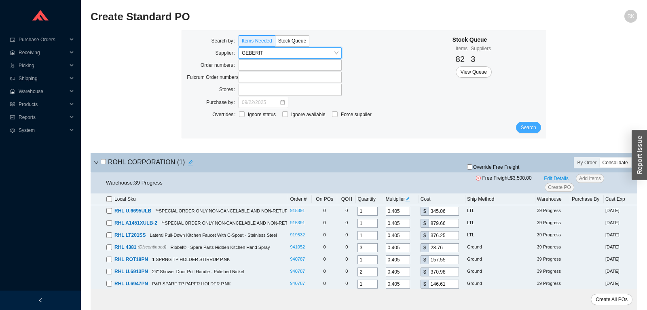
click at [527, 127] on span "Search" at bounding box center [528, 127] width 15 height 8
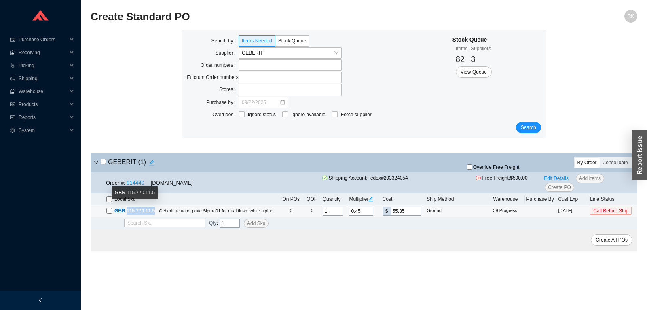
drag, startPoint x: 154, startPoint y: 212, endPoint x: 127, endPoint y: 213, distance: 27.5
click at [127, 213] on span "GBR 115.770.11.5" at bounding box center [134, 211] width 40 height 6
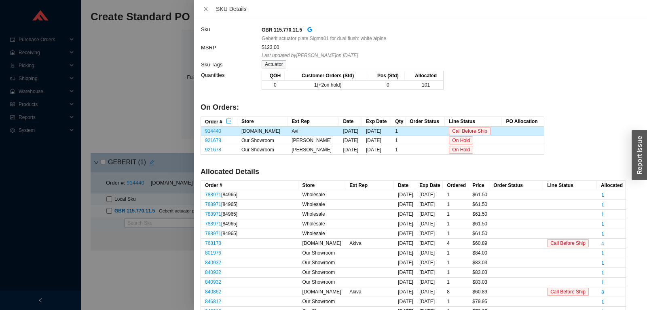
click at [275, 31] on strong "GBR 115.770.11.5" at bounding box center [282, 30] width 40 height 6
drag, startPoint x: 275, startPoint y: 31, endPoint x: 298, endPoint y: 30, distance: 23.9
click at [298, 30] on strong "GBR 115.770.11.5" at bounding box center [282, 30] width 40 height 6
copy strong "115.770.11.5"
click at [167, 100] on div at bounding box center [323, 155] width 647 height 310
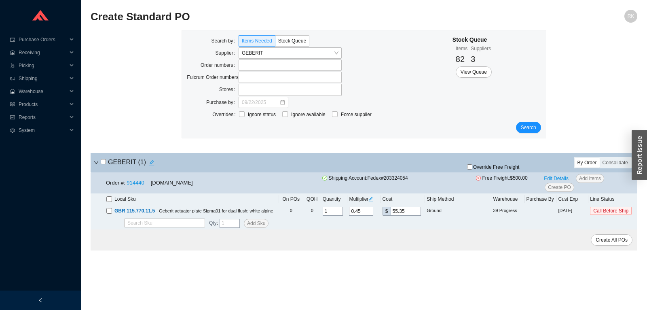
click at [194, 140] on div "Search by Items Needed Stock Queue Supplier GEBERIT Order numbers Fulcrum Order…" at bounding box center [364, 88] width 364 height 116
click at [525, 126] on span "Search" at bounding box center [528, 127] width 15 height 8
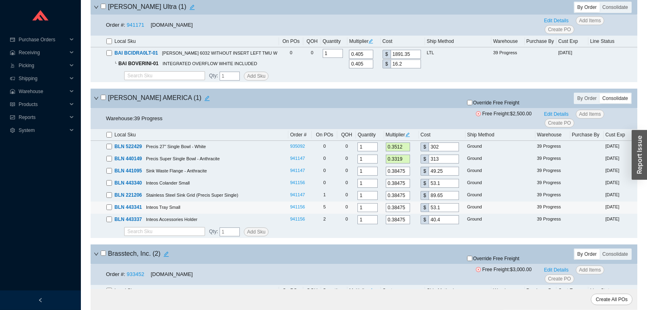
scroll to position [212, 0]
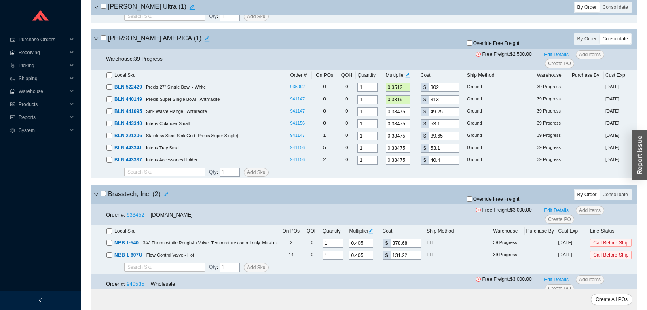
click at [104, 39] on input "checkbox" at bounding box center [103, 37] width 5 height 5
checkbox input "true"
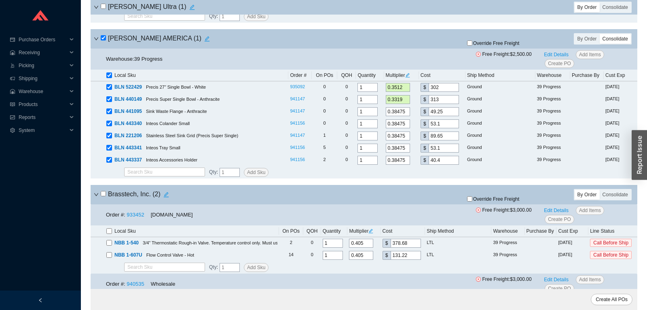
checkbox input "true"
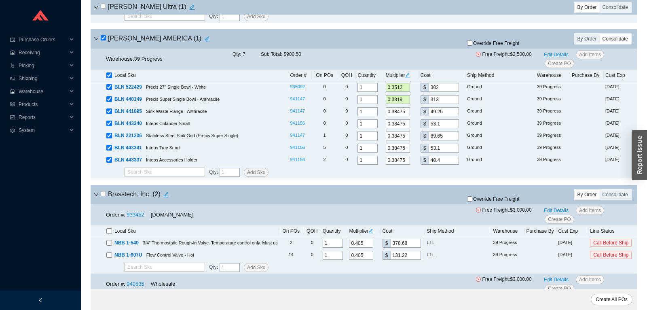
click at [104, 39] on input "checkbox" at bounding box center [103, 37] width 5 height 5
checkbox input "false"
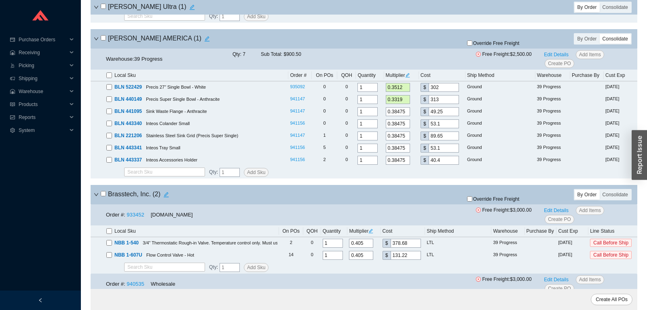
checkbox input "false"
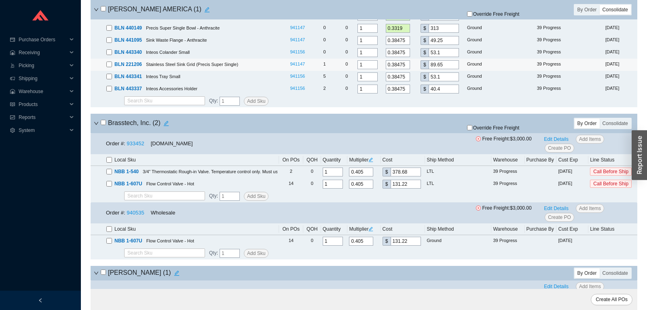
scroll to position [340, 0]
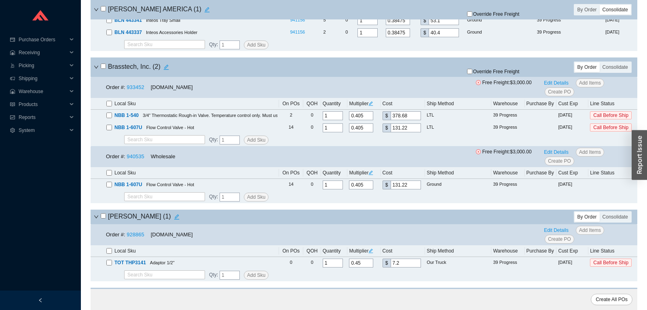
click at [622, 70] on div "Consolidate" at bounding box center [615, 67] width 31 height 10
click at [600, 62] on input "Consolidate" at bounding box center [600, 62] width 0 height 0
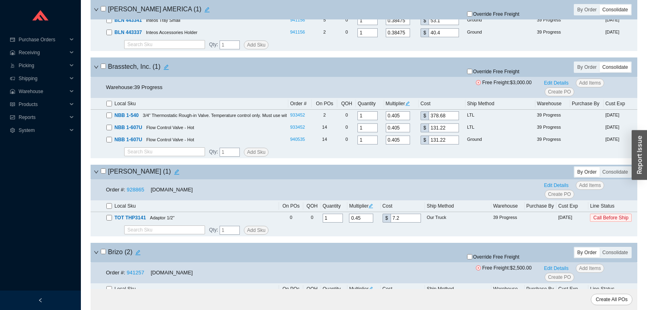
click at [105, 68] on input "checkbox" at bounding box center [103, 65] width 5 height 5
checkbox input "true"
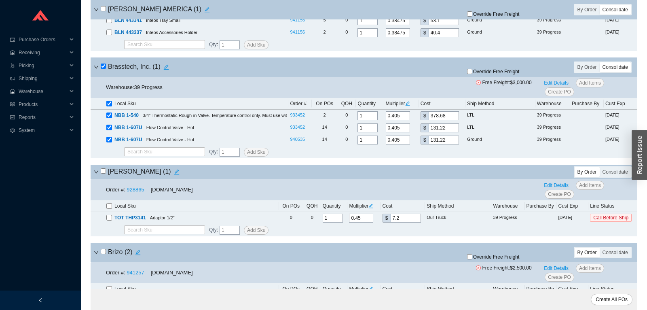
checkbox input "true"
click at [105, 68] on input "checkbox" at bounding box center [103, 65] width 5 height 5
checkbox input "false"
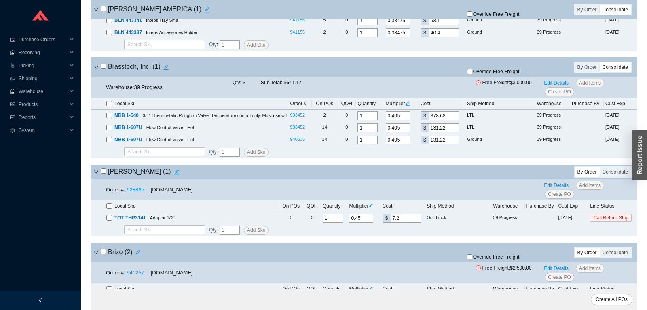
checkbox input "false"
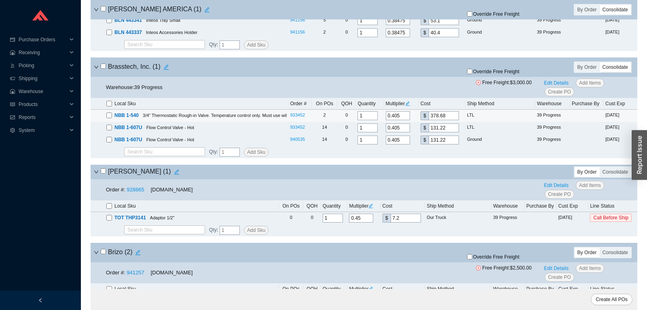
click at [290, 115] on td "933452" at bounding box center [299, 116] width 23 height 12
click at [297, 116] on link "933452" at bounding box center [297, 114] width 15 height 5
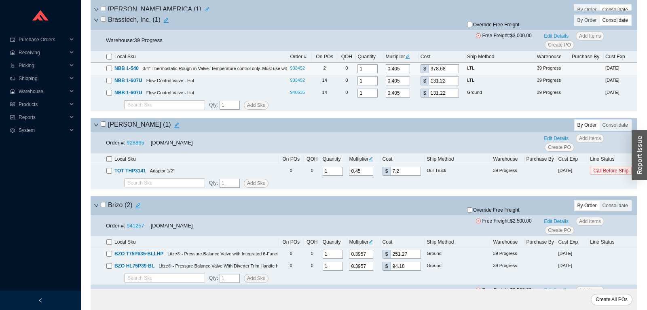
scroll to position [425, 0]
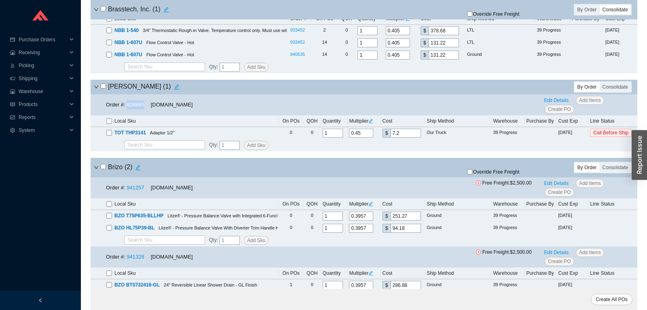
drag, startPoint x: 147, startPoint y: 107, endPoint x: 126, endPoint y: 107, distance: 20.6
click at [126, 107] on div "Order #: 928865 QualityBath.com" at bounding box center [149, 104] width 87 height 9
copy span "928865"
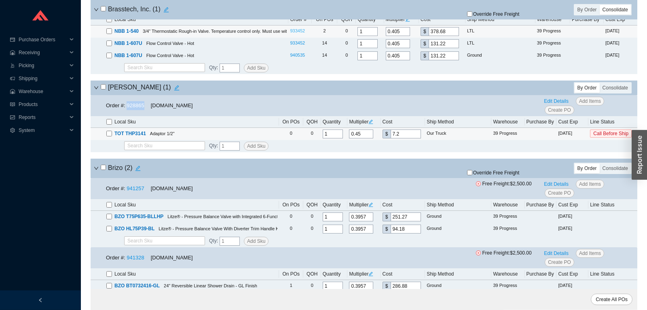
scroll to position [0, 0]
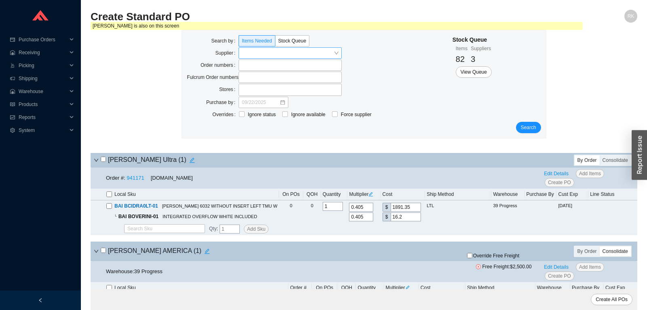
click at [266, 49] on input "search" at bounding box center [288, 53] width 92 height 11
type input "a"
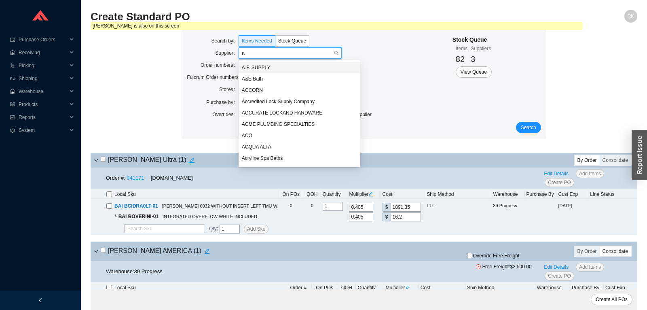
click at [254, 66] on div "A.F. SUPPLY" at bounding box center [300, 67] width 116 height 7
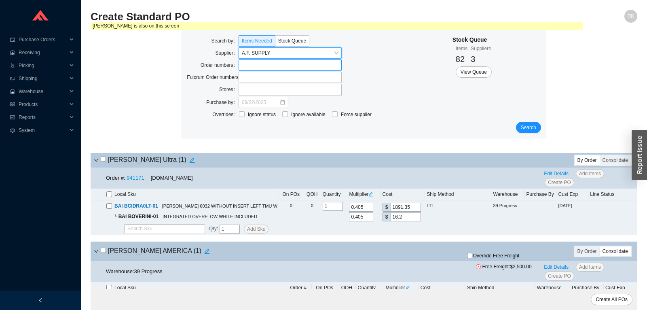
click at [252, 63] on label at bounding box center [290, 64] width 103 height 11
click at [245, 63] on input at bounding box center [243, 65] width 6 height 9
click at [534, 132] on button "Search" at bounding box center [528, 128] width 25 height 11
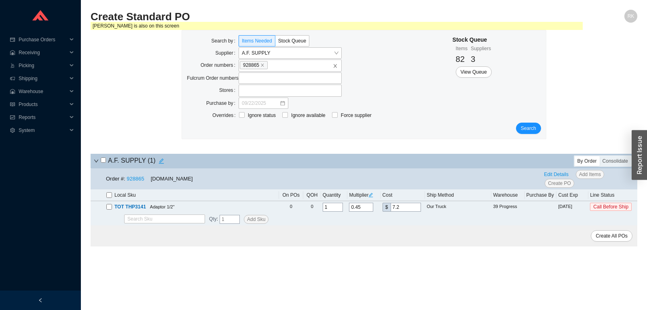
click at [104, 160] on input "checkbox" at bounding box center [103, 159] width 5 height 5
checkbox input "true"
click at [560, 181] on span "Create PO" at bounding box center [559, 183] width 23 height 8
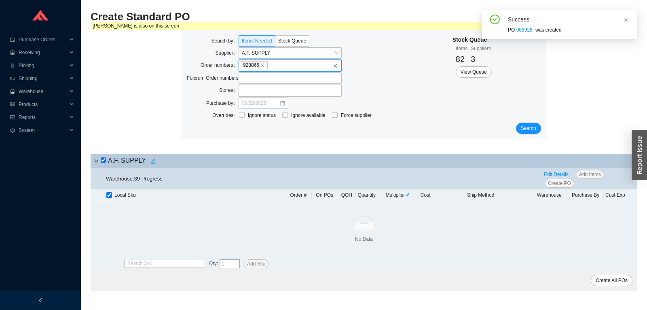
click at [332, 64] on label "928865" at bounding box center [290, 65] width 103 height 12
click at [275, 64] on input "928865" at bounding box center [272, 65] width 6 height 9
click at [335, 66] on icon "close" at bounding box center [335, 66] width 3 height 4
click at [275, 66] on input "928865" at bounding box center [272, 65] width 6 height 9
click at [320, 52] on input "search" at bounding box center [288, 53] width 92 height 11
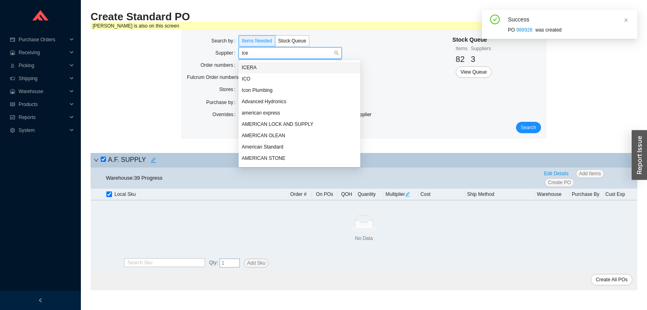
type input "icer"
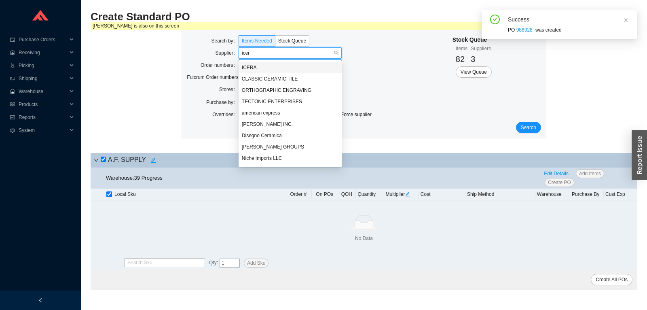
click at [277, 64] on div "ICERA" at bounding box center [290, 67] width 97 height 7
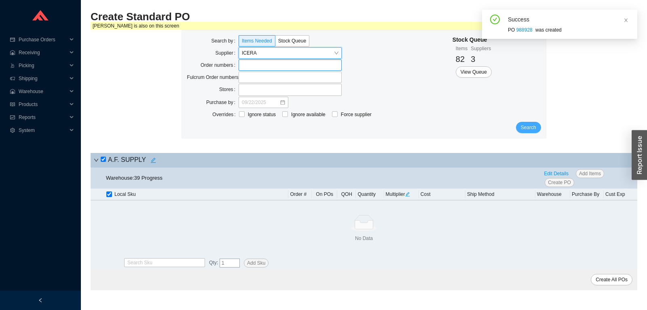
click at [521, 125] on button "Search" at bounding box center [528, 127] width 25 height 11
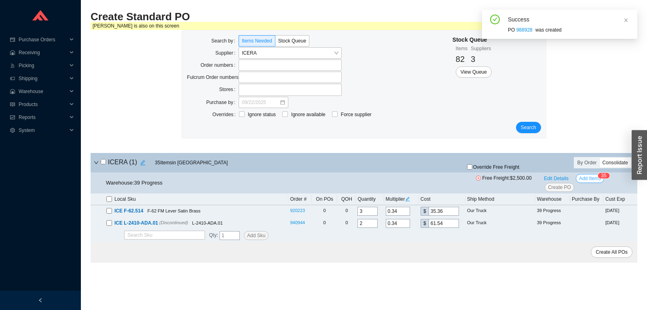
click at [590, 178] on span "Add Items" at bounding box center [590, 178] width 22 height 8
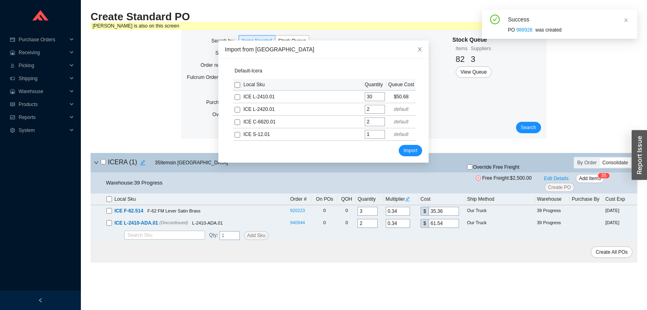
click at [240, 83] on input "checkbox" at bounding box center [238, 85] width 6 height 6
checkbox input "true"
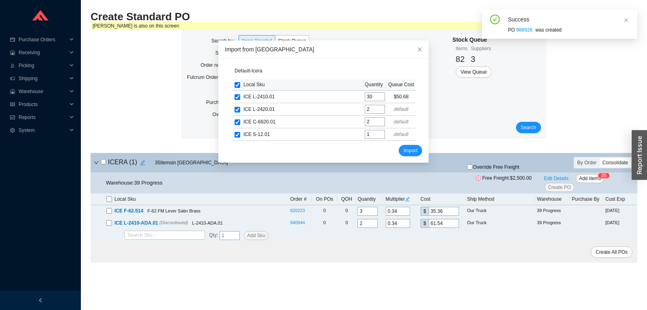
checkbox input "true"
click at [404, 150] on span "Import" at bounding box center [411, 150] width 14 height 8
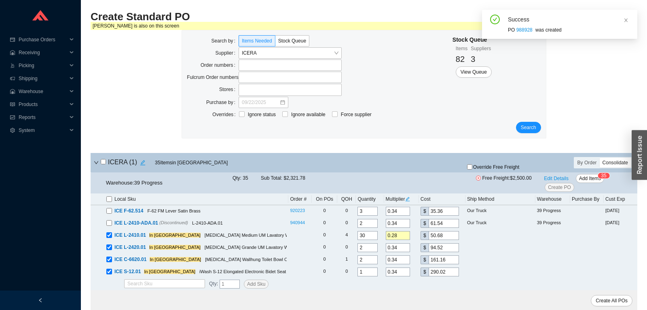
click at [105, 164] on input "checkbox" at bounding box center [103, 161] width 5 height 5
checkbox input "true"
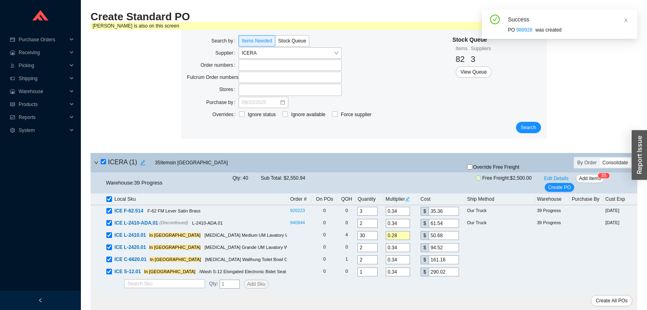
scroll to position [1, 0]
click at [559, 191] on div "Warehouse: 39 Progress Qty: 40 Sub Total: $2,550.94 Free Freight: $2,500.00 Edi…" at bounding box center [364, 181] width 547 height 21
click at [560, 188] on span "Create PO" at bounding box center [559, 186] width 23 height 8
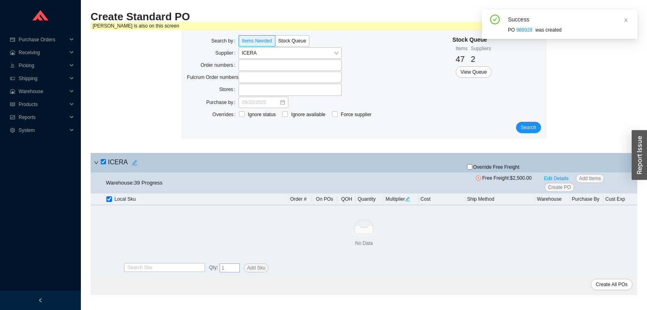
scroll to position [0, 0]
click at [486, 70] on span "View Queue" at bounding box center [474, 72] width 26 height 8
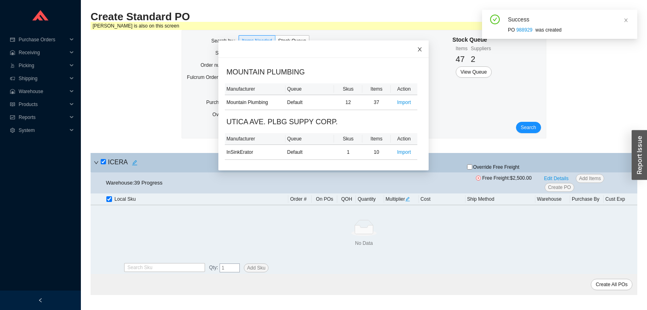
click at [418, 51] on icon "close" at bounding box center [420, 50] width 6 height 6
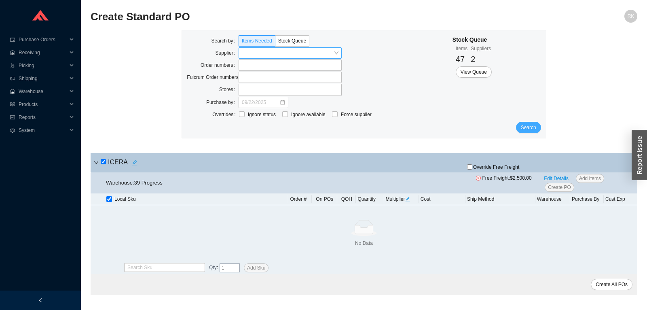
click at [521, 124] on button "Search" at bounding box center [528, 127] width 25 height 11
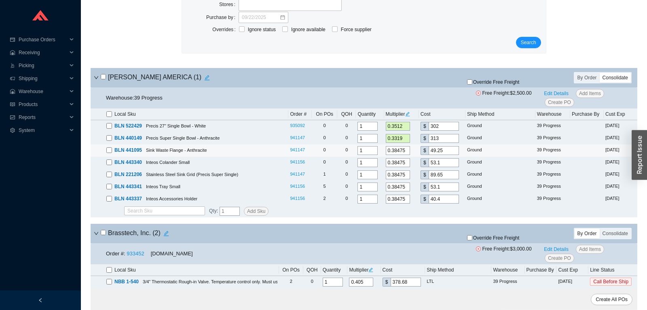
scroll to position [127, 0]
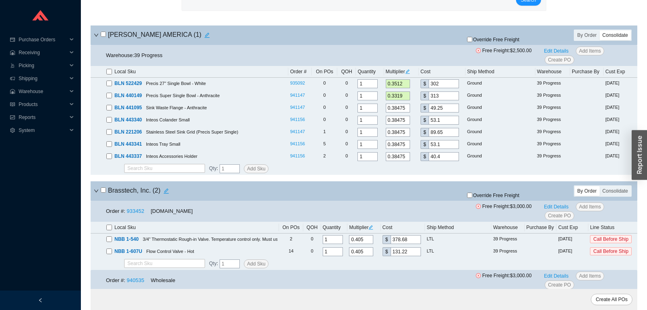
click at [102, 34] on input "checkbox" at bounding box center [103, 34] width 5 height 5
checkbox input "true"
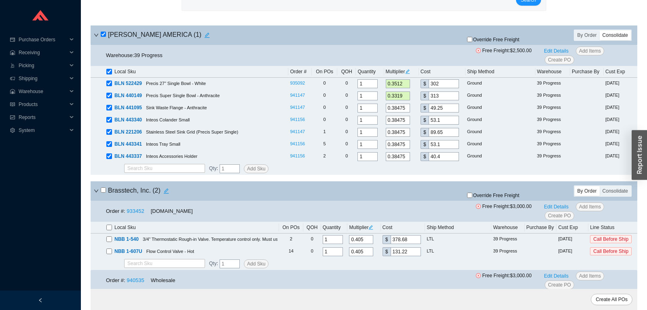
checkbox input "true"
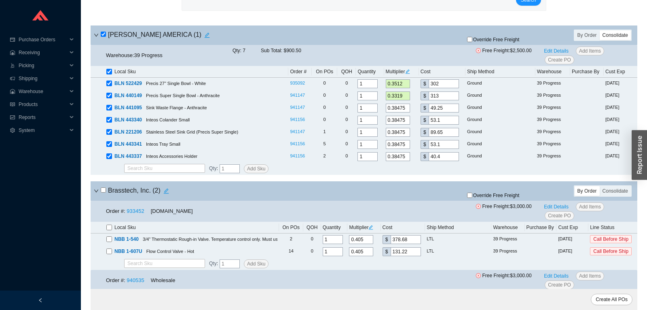
click at [102, 34] on input "checkbox" at bounding box center [103, 34] width 5 height 5
checkbox input "false"
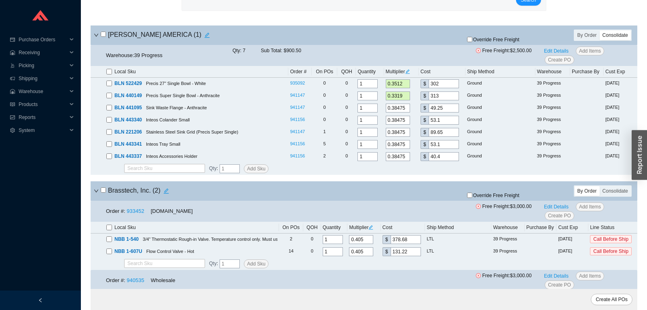
checkbox input "false"
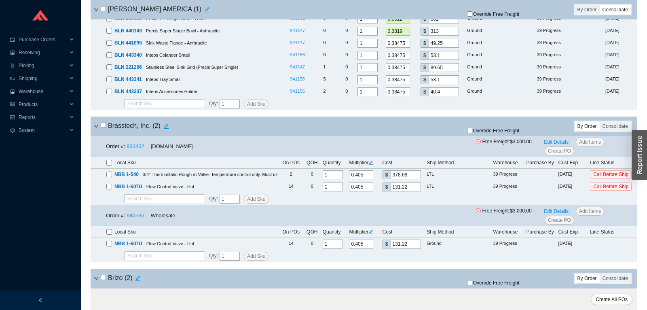
scroll to position [182, 0]
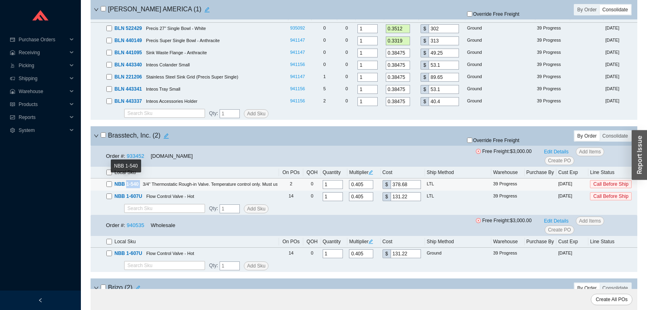
drag, startPoint x: 142, startPoint y: 184, endPoint x: 126, endPoint y: 184, distance: 15.8
click at [126, 184] on div "NBB 1-540 3/4" Thermostatic Rough-in Valve. Temperature control only. Must use …" at bounding box center [191, 184] width 171 height 8
copy span "1-540"
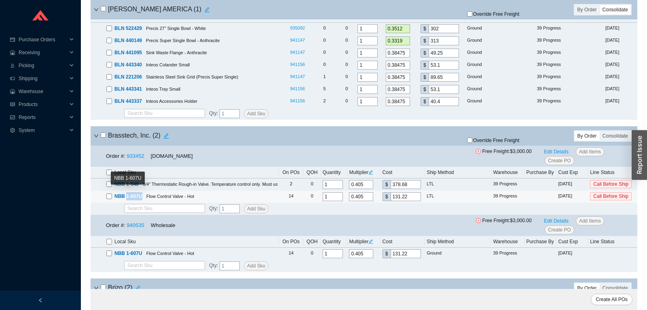
drag, startPoint x: 140, startPoint y: 197, endPoint x: 127, endPoint y: 197, distance: 13.3
click at [127, 197] on div "NBB 1-607U Flow Control Valve - Hot" at bounding box center [191, 196] width 171 height 8
copy span "1-607U"
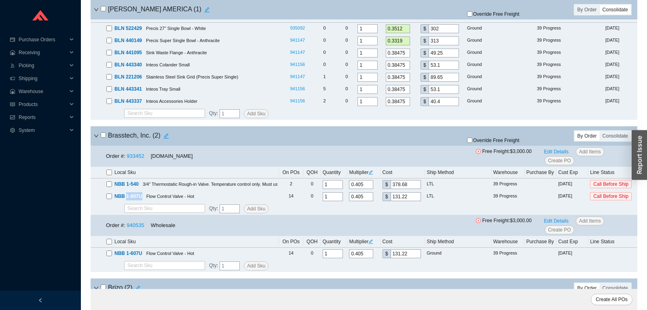
click at [224, 145] on div "Brasstech, Inc. ( 2 ) Override Free Freight By Order Consolidate" at bounding box center [364, 135] width 547 height 19
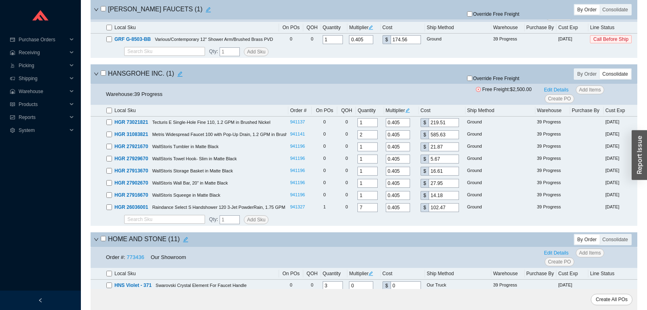
scroll to position [977, 0]
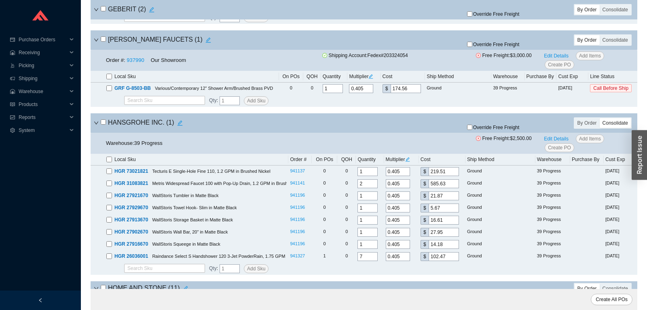
click at [104, 121] on input "checkbox" at bounding box center [103, 121] width 5 height 5
checkbox input "true"
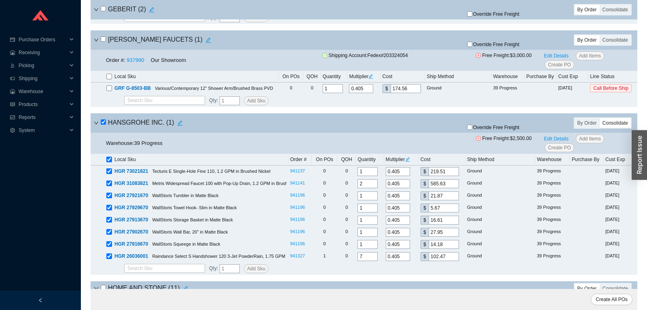
checkbox input "true"
click at [104, 121] on input "checkbox" at bounding box center [103, 121] width 5 height 5
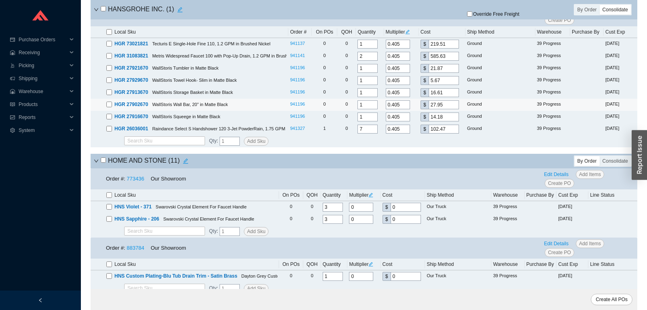
scroll to position [1019, 0]
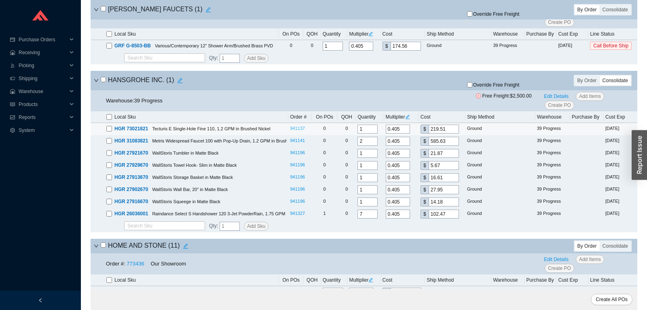
click at [300, 129] on link "941137" at bounding box center [297, 128] width 15 height 5
click at [104, 82] on input "checkbox" at bounding box center [103, 79] width 5 height 5
drag, startPoint x: 369, startPoint y: 127, endPoint x: 356, endPoint y: 127, distance: 13.3
click at [358, 127] on input "1" at bounding box center [368, 129] width 20 height 9
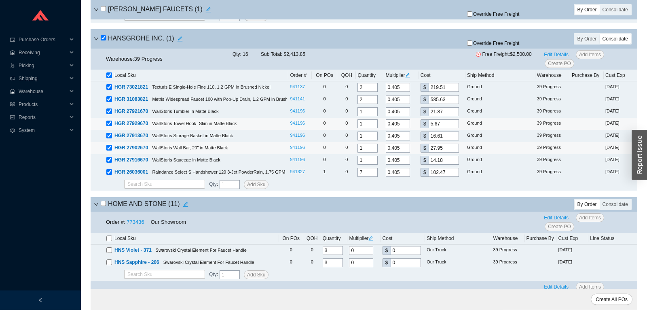
scroll to position [1062, 0]
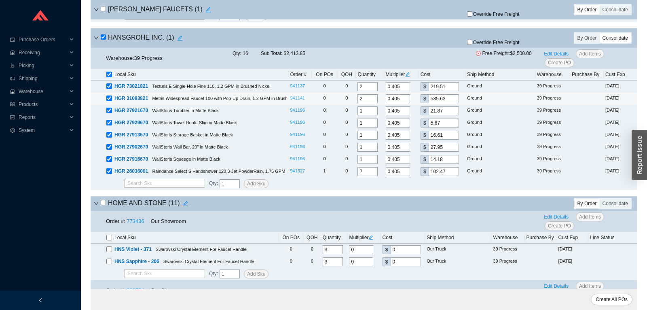
click at [301, 97] on link "941141" at bounding box center [297, 97] width 15 height 5
click at [358, 98] on input "2" at bounding box center [368, 98] width 20 height 9
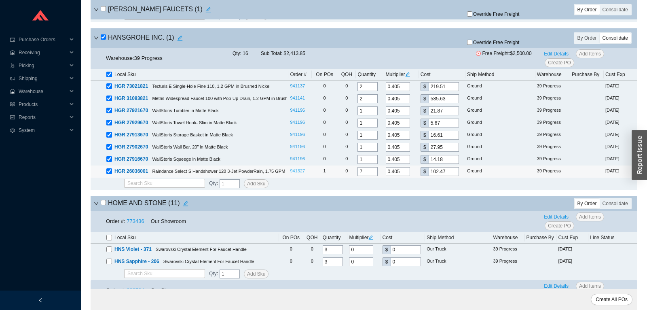
click at [297, 173] on link "941327" at bounding box center [297, 170] width 15 height 5
drag, startPoint x: 365, startPoint y: 173, endPoint x: 326, endPoint y: 169, distance: 39.5
click at [358, 169] on input "7" at bounding box center [368, 171] width 20 height 9
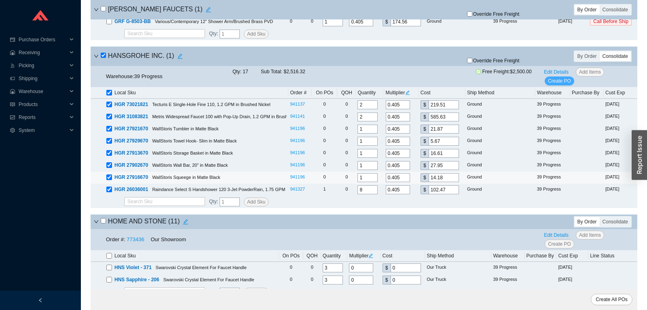
scroll to position [1019, 0]
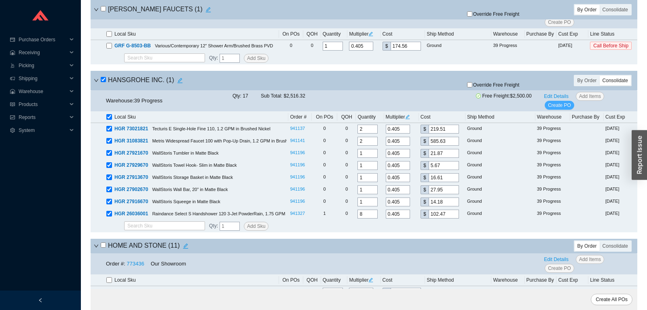
click at [560, 105] on span "Create PO" at bounding box center [559, 105] width 23 height 8
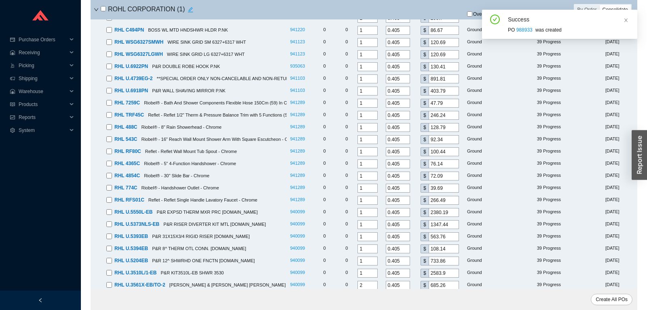
scroll to position [3030, 0]
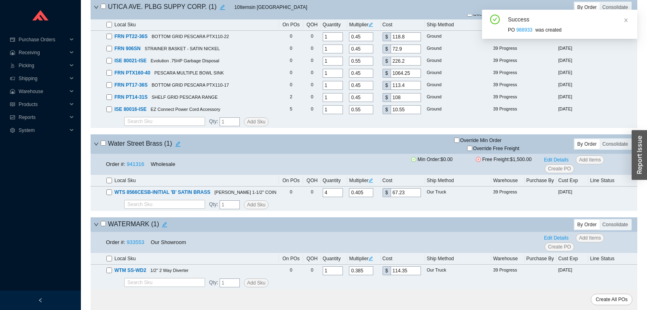
click at [102, 226] on input "checkbox" at bounding box center [103, 223] width 5 height 5
click at [558, 245] on span "Create PO" at bounding box center [559, 247] width 23 height 8
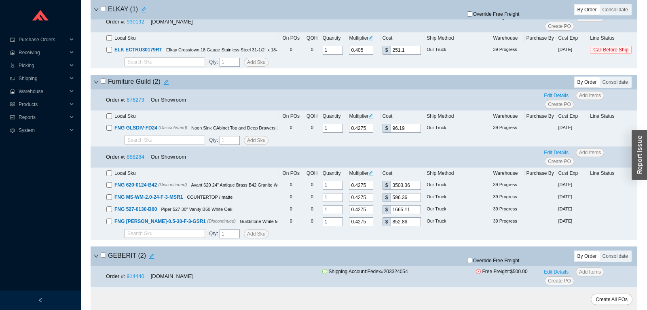
scroll to position [0, 0]
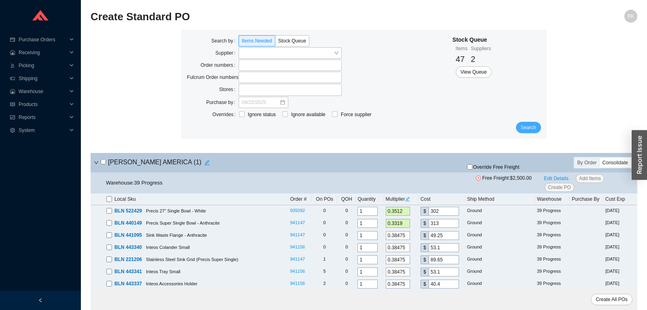
click at [535, 123] on button "Search" at bounding box center [528, 127] width 25 height 11
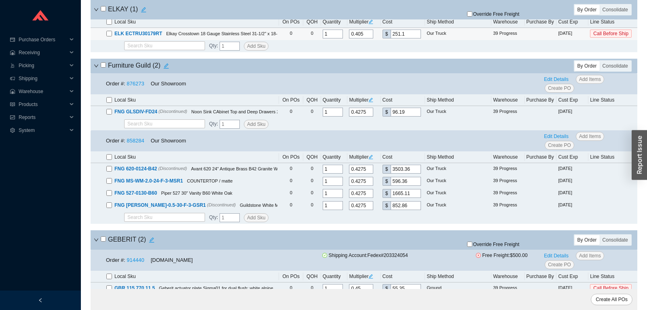
scroll to position [764, 0]
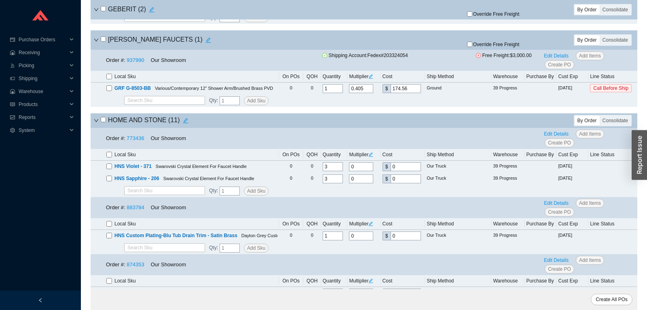
click at [96, 121] on icon "down" at bounding box center [96, 120] width 5 height 5
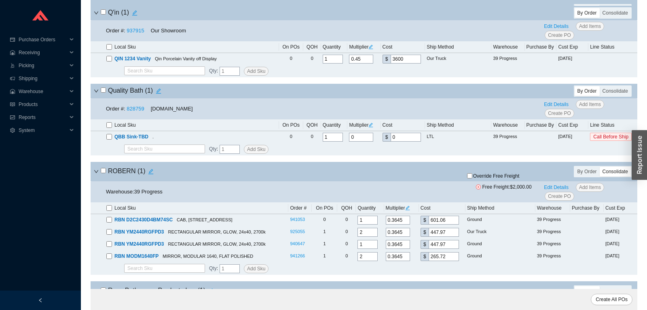
scroll to position [1486, 0]
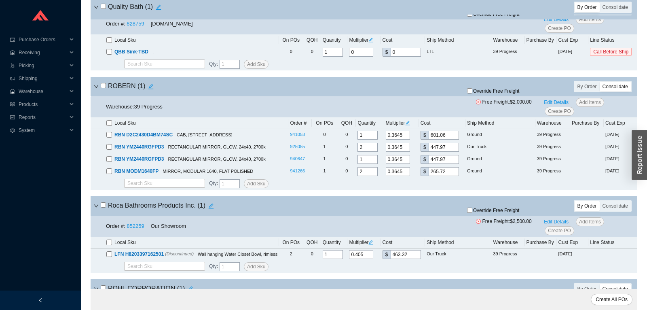
click at [104, 88] on input "checkbox" at bounding box center [103, 85] width 5 height 5
click at [557, 112] on span "Create PO" at bounding box center [559, 111] width 23 height 8
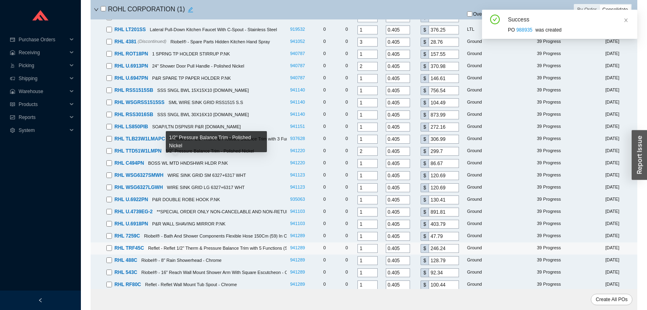
scroll to position [2193, 0]
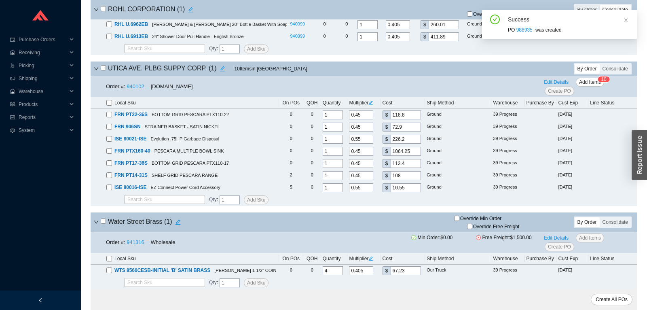
click at [103, 66] on input "checkbox" at bounding box center [103, 67] width 5 height 5
click at [553, 94] on span "Create PO" at bounding box center [559, 91] width 23 height 8
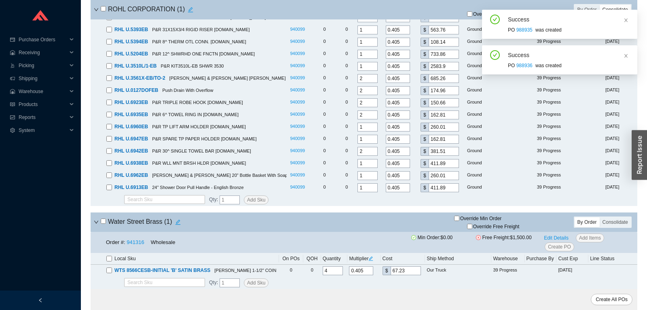
scroll to position [2042, 0]
click at [104, 223] on input "checkbox" at bounding box center [103, 220] width 5 height 5
click at [458, 219] on input "Override Min Order" at bounding box center [456, 218] width 5 height 5
click at [470, 226] on input "Override Free Freight" at bounding box center [469, 226] width 5 height 5
click at [550, 247] on span "Create PO" at bounding box center [559, 247] width 23 height 8
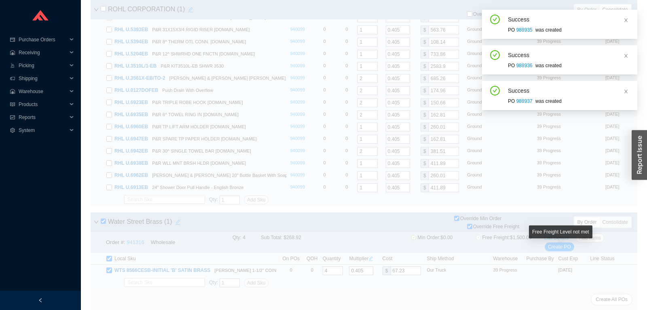
click at [623, 21] on div "Success" at bounding box center [569, 20] width 123 height 10
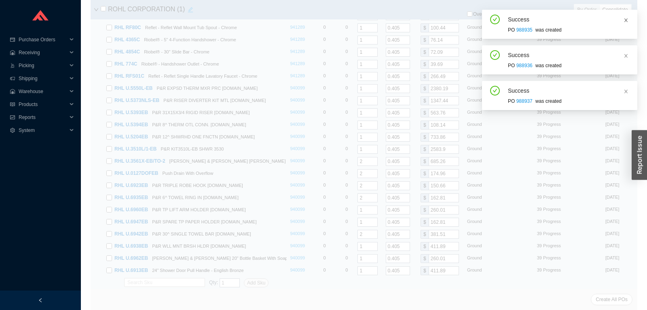
scroll to position [1959, 0]
click at [626, 19] on icon "close" at bounding box center [626, 20] width 5 height 5
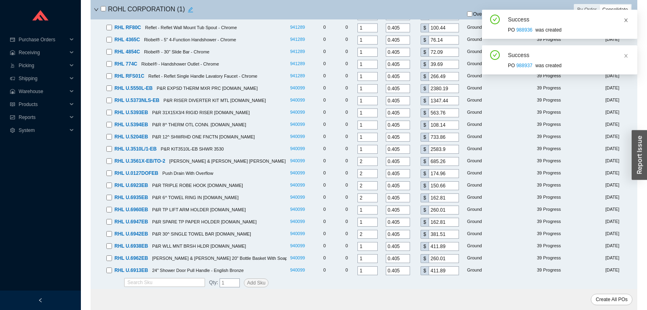
click at [625, 21] on icon "close" at bounding box center [626, 20] width 5 height 5
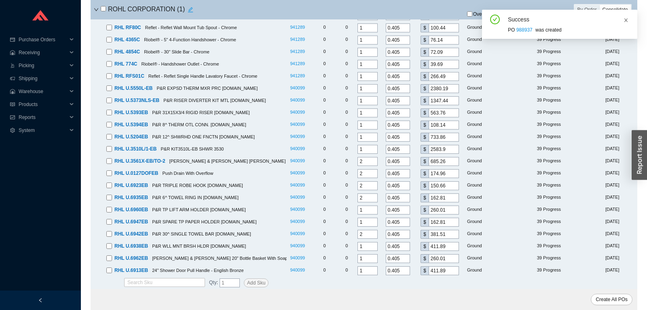
click at [625, 19] on icon "close" at bounding box center [626, 20] width 5 height 5
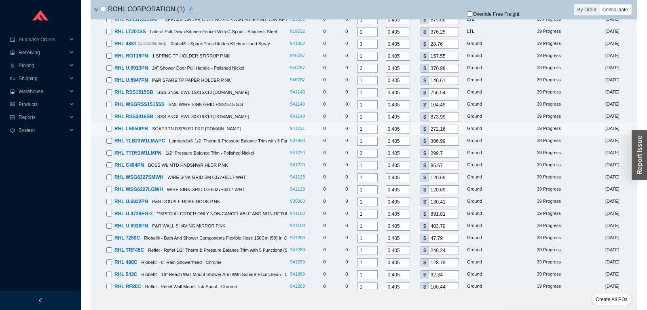
scroll to position [1576, 0]
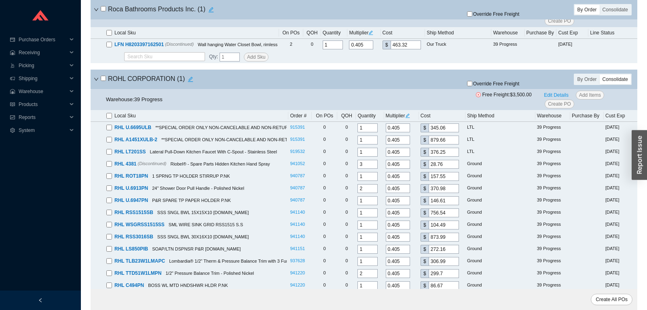
click at [105, 81] on input "checkbox" at bounding box center [103, 78] width 5 height 5
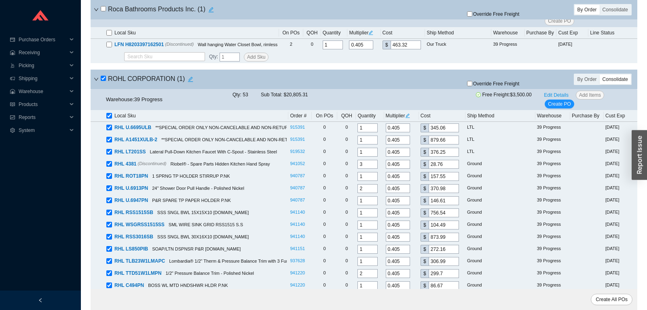
click at [105, 81] on input "checkbox" at bounding box center [103, 78] width 5 height 5
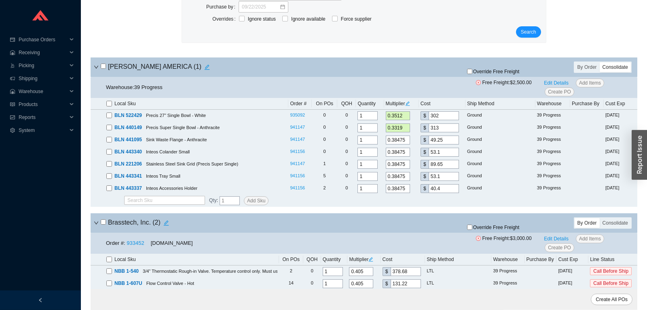
scroll to position [0, 0]
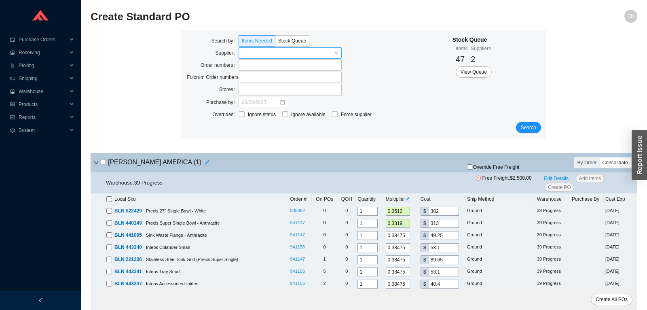
click at [276, 57] on input "search" at bounding box center [288, 53] width 92 height 11
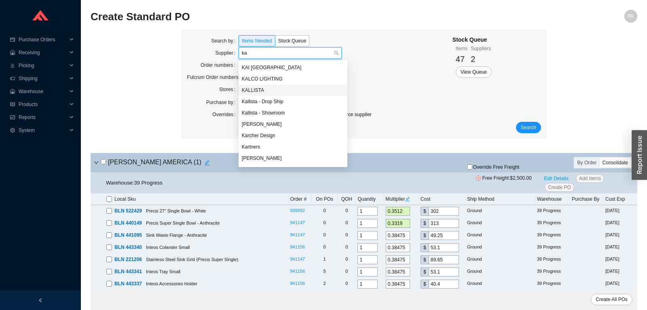
click at [262, 88] on div "KALLISTA" at bounding box center [293, 90] width 102 height 7
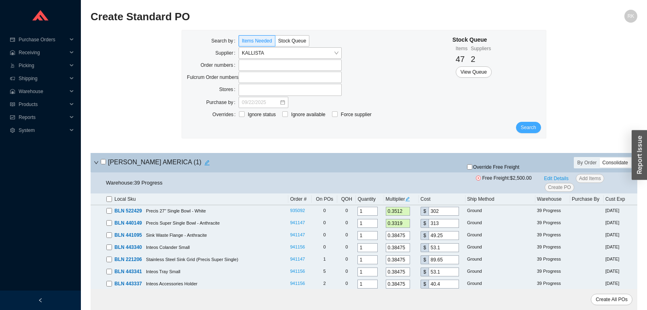
click at [521, 131] on button "Search" at bounding box center [528, 127] width 25 height 11
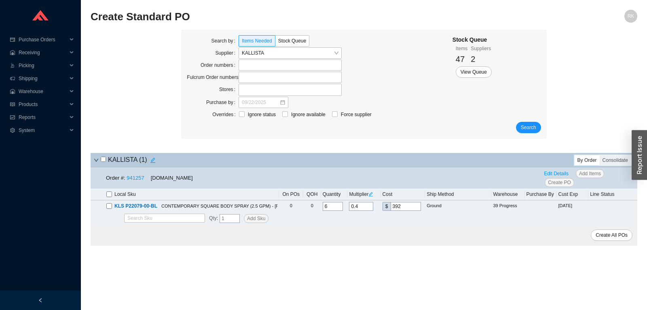
click at [102, 159] on input "checkbox" at bounding box center [103, 159] width 5 height 5
click at [560, 182] on span "Create PO" at bounding box center [559, 182] width 23 height 8
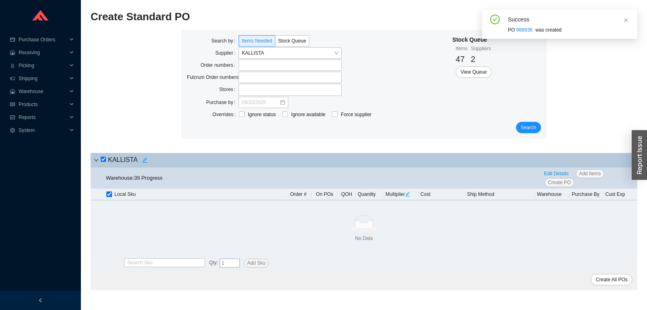
click at [624, 19] on div "Success PO 988938 was created" at bounding box center [559, 24] width 155 height 29
click at [324, 54] on input "search" at bounding box center [288, 53] width 92 height 11
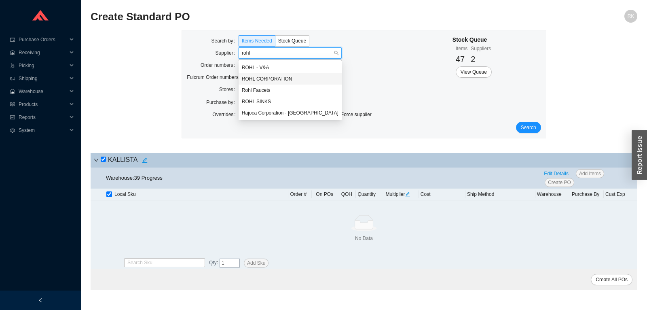
click at [274, 76] on div "ROHL CORPORATION" at bounding box center [290, 78] width 97 height 7
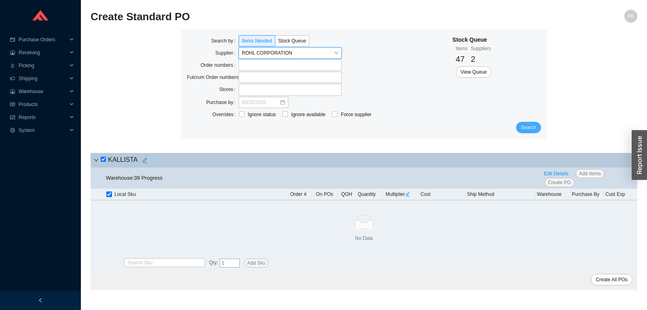
click at [525, 122] on button "Search" at bounding box center [528, 127] width 25 height 11
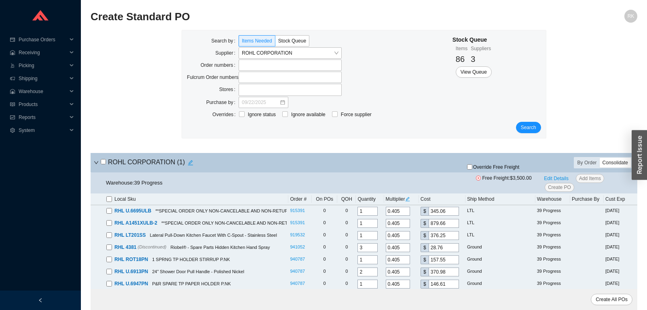
click at [608, 164] on div "Consolidate" at bounding box center [615, 163] width 31 height 10
click at [600, 158] on input "Consolidate" at bounding box center [600, 158] width 0 height 0
click at [103, 162] on input "checkbox" at bounding box center [103, 161] width 5 height 5
click at [410, 199] on icon "edit" at bounding box center [407, 199] width 4 height 4
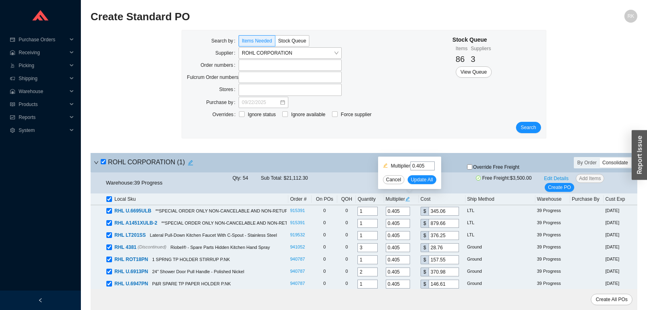
drag, startPoint x: 420, startPoint y: 167, endPoint x: 430, endPoint y: 166, distance: 10.5
click at [433, 166] on input "0.405" at bounding box center [422, 165] width 24 height 9
click at [424, 180] on span "Update All" at bounding box center [422, 180] width 22 height 8
click at [556, 178] on span "Edit Details" at bounding box center [556, 178] width 25 height 8
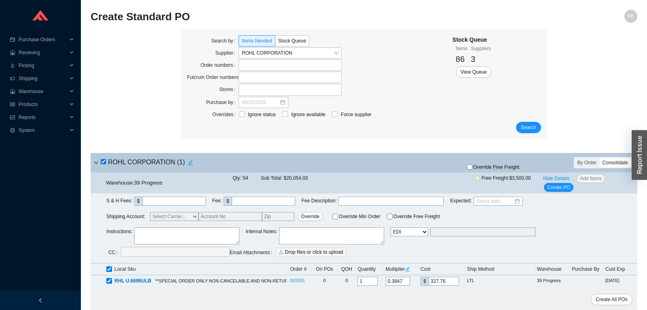
click at [185, 230] on textarea at bounding box center [186, 235] width 105 height 17
paste textarea "Sales Deal 30043024"
click at [561, 192] on div "Warehouse: 39 Progress Qty: 54 Sub Total: $20,054.03 Free Freight: $3,500.00 Hi…" at bounding box center [364, 182] width 547 height 21
click at [560, 187] on span "Create PO" at bounding box center [558, 187] width 23 height 8
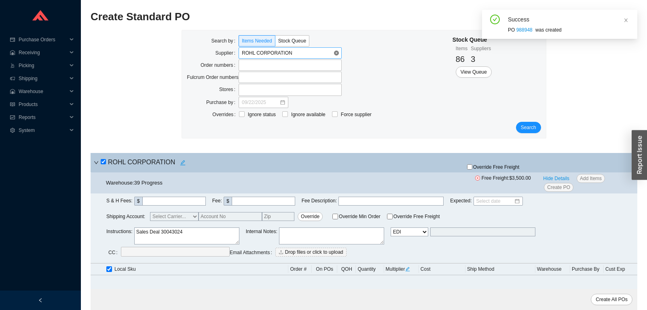
click at [339, 51] on div "ROHL CORPORATION" at bounding box center [290, 52] width 103 height 11
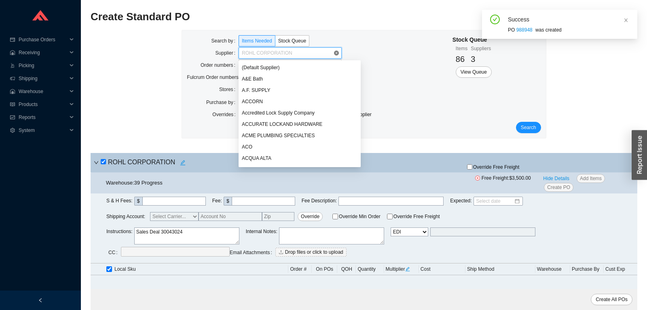
scroll to position [6861, 0]
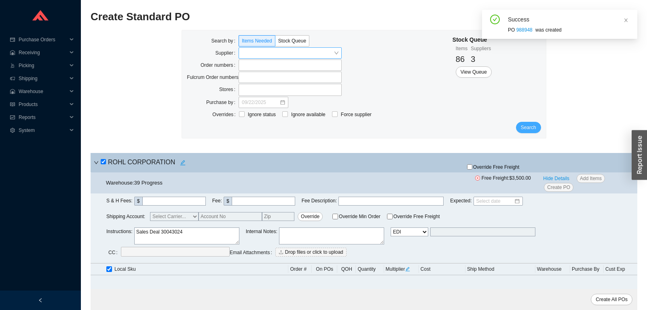
click at [521, 132] on button "Search" at bounding box center [528, 127] width 25 height 11
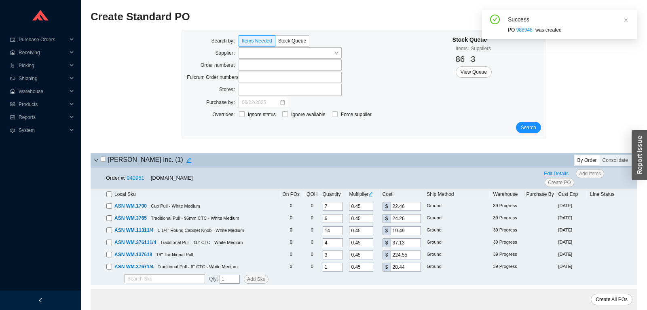
scroll to position [42, 0]
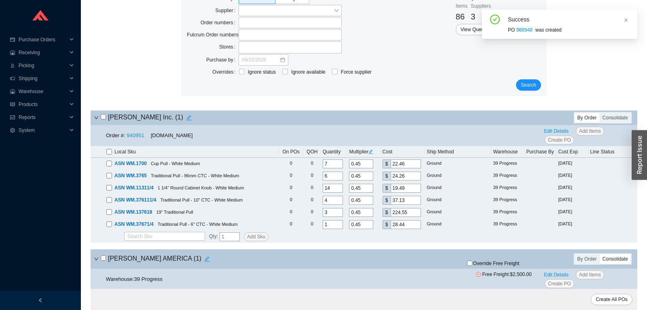
click at [104, 118] on input "checkbox" at bounding box center [103, 116] width 5 height 5
click at [563, 142] on span "Create PO" at bounding box center [559, 140] width 23 height 8
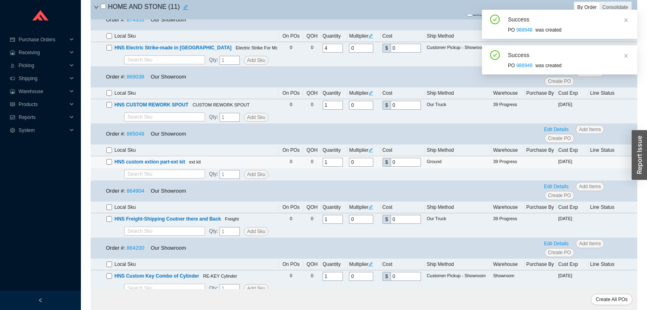
scroll to position [2088, 0]
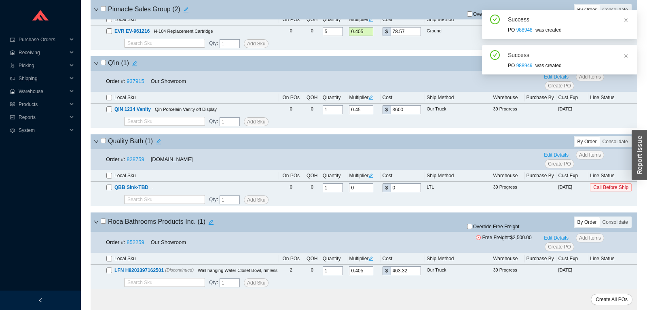
click at [96, 140] on icon "down" at bounding box center [96, 141] width 5 height 5
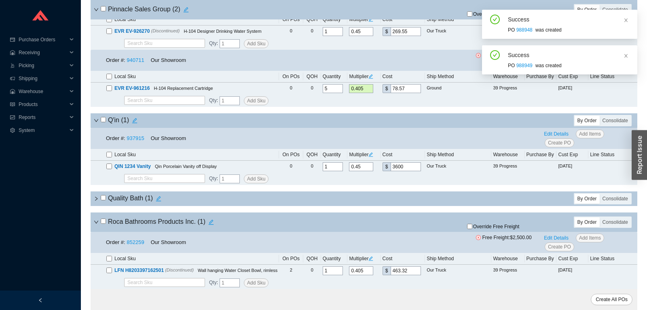
scroll to position [2031, 0]
click at [102, 120] on input "checkbox" at bounding box center [103, 119] width 5 height 5
click at [558, 141] on span "Create PO" at bounding box center [559, 143] width 23 height 8
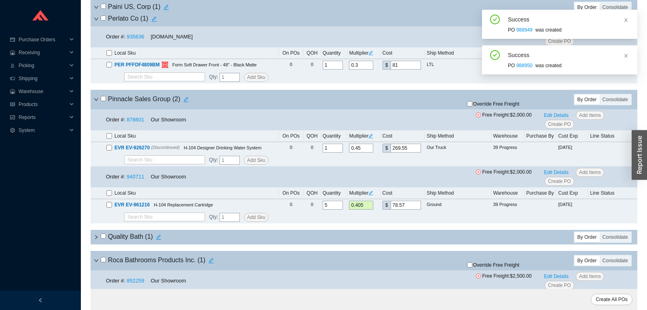
scroll to position [1867, 0]
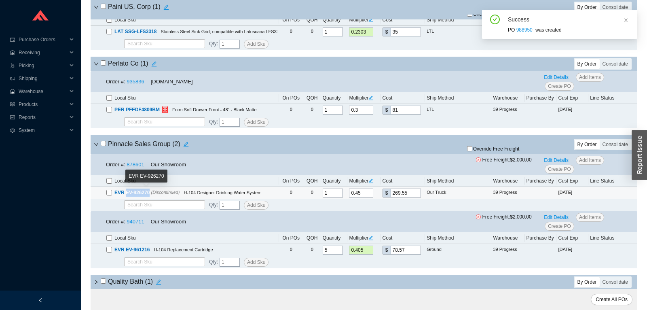
drag, startPoint x: 150, startPoint y: 193, endPoint x: 125, endPoint y: 194, distance: 24.7
click at [125, 194] on span "EVR EV-926270 (Discontinued)" at bounding box center [146, 192] width 68 height 8
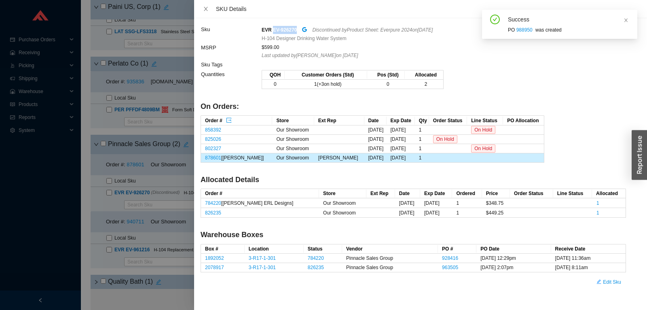
drag, startPoint x: 296, startPoint y: 30, endPoint x: 273, endPoint y: 31, distance: 23.1
click at [273, 31] on div "EVR EV-926270 Discontinued by Product Sheet: Everpure 2024 on 2/22/2024" at bounding box center [444, 29] width 364 height 9
copy strong "EV-926270"
click at [159, 175] on div at bounding box center [323, 155] width 647 height 310
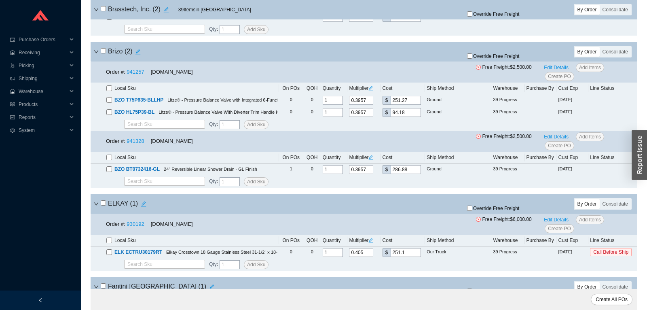
scroll to position [0, 0]
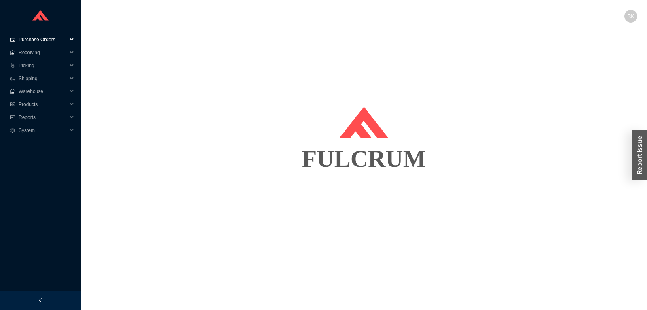
click at [45, 38] on span "Purchase Orders" at bounding box center [43, 39] width 49 height 13
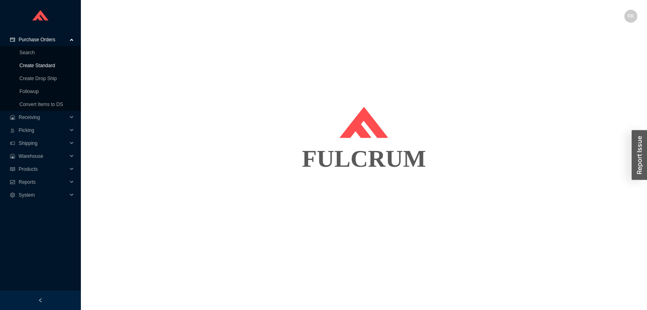
click at [42, 63] on link "Create Standard" at bounding box center [37, 66] width 36 height 6
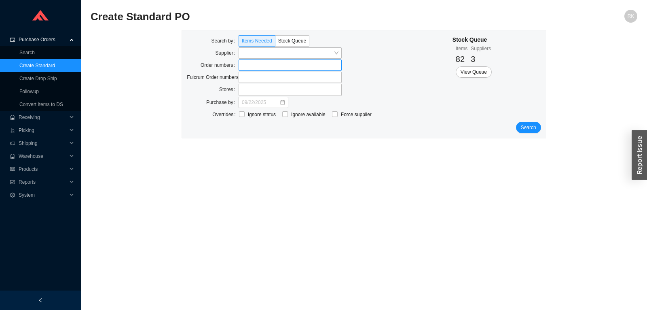
click at [242, 66] on input at bounding box center [243, 65] width 6 height 9
click at [535, 130] on span "Search" at bounding box center [528, 128] width 15 height 8
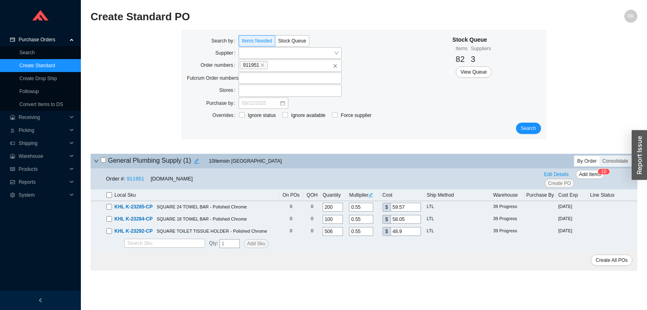
click at [104, 161] on input "checkbox" at bounding box center [103, 159] width 5 height 5
checkbox input "true"
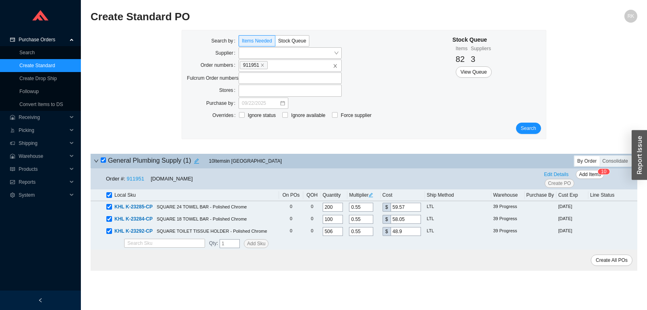
checkbox input "true"
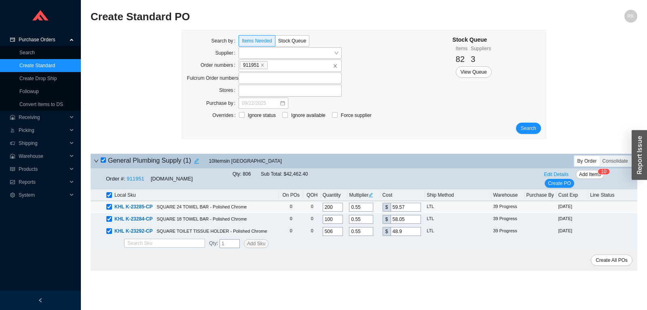
drag, startPoint x: 409, startPoint y: 205, endPoint x: 355, endPoint y: 202, distance: 53.5
click at [391, 203] on input "59.57" at bounding box center [406, 207] width 30 height 9
type input "0.0369"
type input "4"
type input "0.4247"
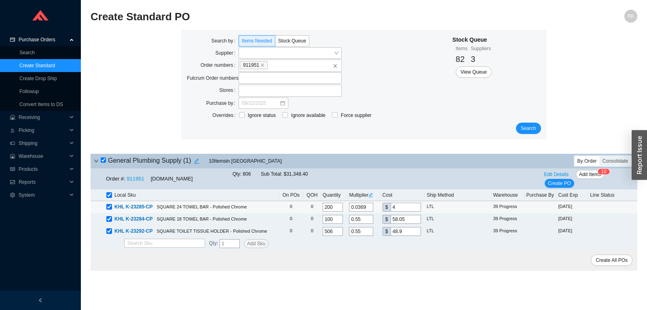
type input "46"
type input "4.2567"
type input "461"
type input "0.4247"
type input "46."
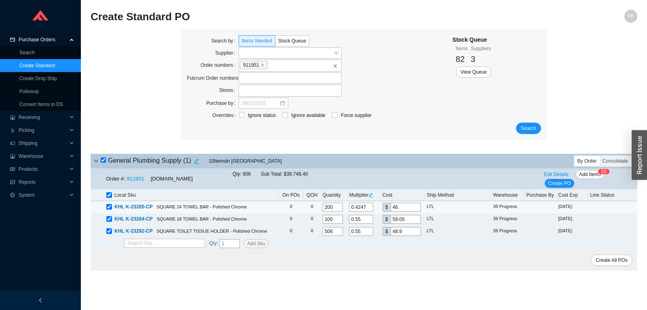
type input "0.4257"
type input "46.1"
type input "0.4258"
type input "46.11"
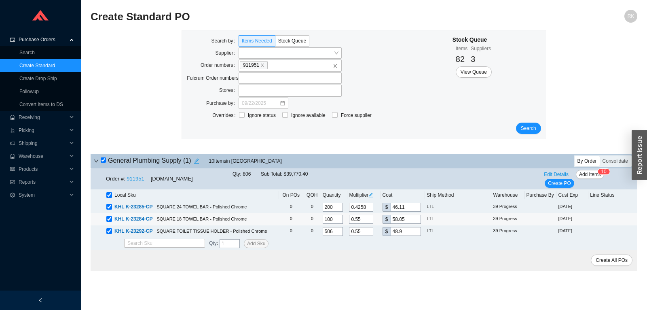
drag, startPoint x: 408, startPoint y: 220, endPoint x: 334, endPoint y: 214, distance: 74.3
click at [391, 215] on input "58.05" at bounding box center [406, 219] width 30 height 9
type input "0.0379"
type input "4"
type input "0.4263"
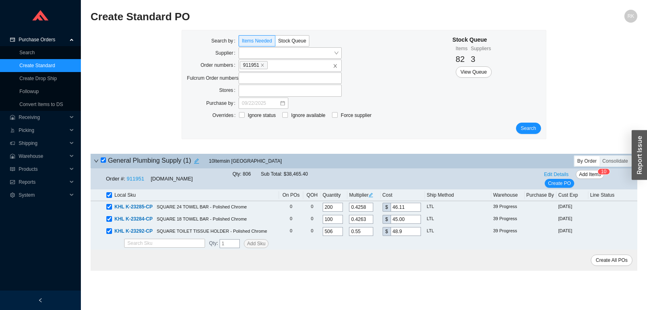
type input "45.00"
drag, startPoint x: 408, startPoint y: 235, endPoint x: 383, endPoint y: 233, distance: 26.0
click at [391, 233] on input "48.9" at bounding box center [406, 231] width 30 height 9
type input "0.0337"
type input "3"
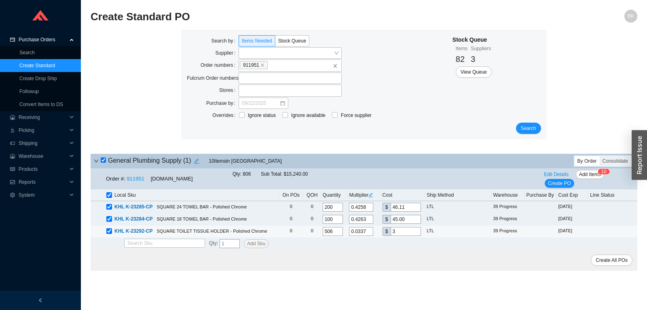
type input "0.4162"
type input "37."
type input "0.4241"
type input "37.7"
type input "0.425"
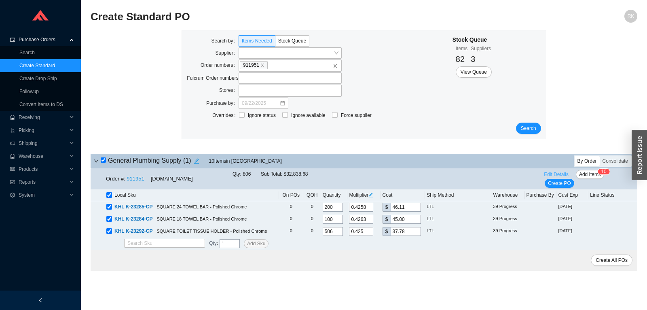
type input "37.78"
click at [557, 175] on span "Edit Details" at bounding box center [556, 174] width 25 height 8
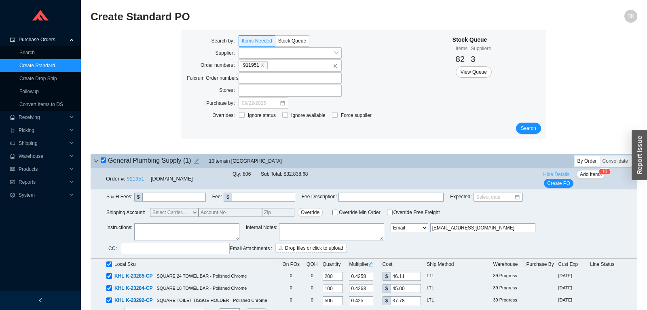
scroll to position [28, 0]
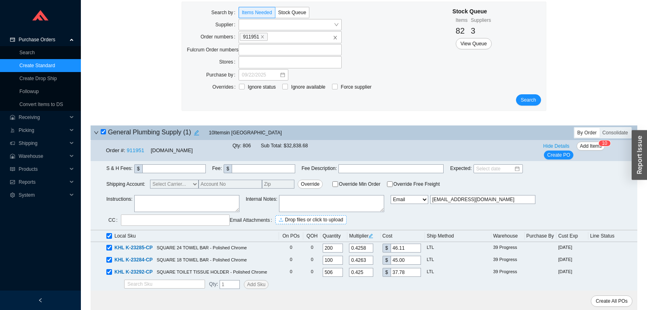
click at [310, 222] on span "Drop files or click to upload" at bounding box center [314, 220] width 58 height 8
click at [265, 133] on div "General Plumbing Supply ( 1 ) 10 Item s in Queue" at bounding box center [274, 132] width 360 height 11
click at [181, 202] on textarea at bounding box center [186, 203] width 105 height 17
type textarea "S"
click at [562, 159] on span "Create PO" at bounding box center [558, 155] width 23 height 8
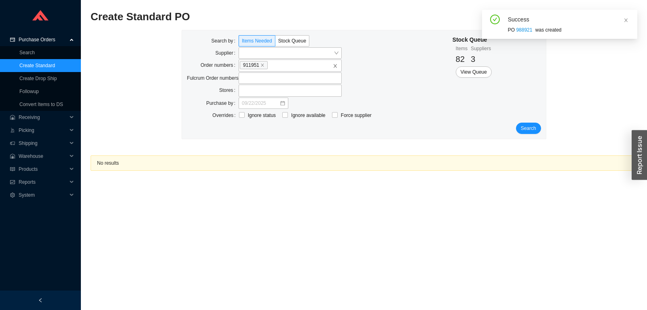
scroll to position [0, 0]
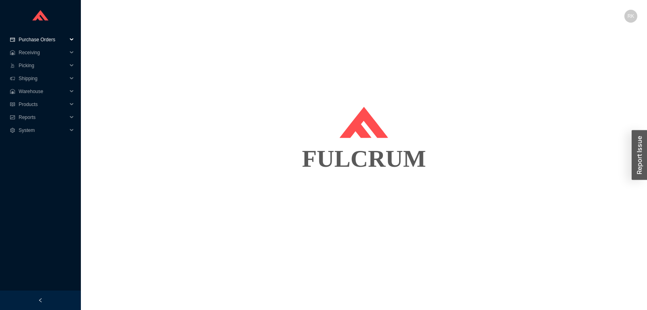
click at [46, 37] on span "Purchase Orders" at bounding box center [43, 39] width 49 height 13
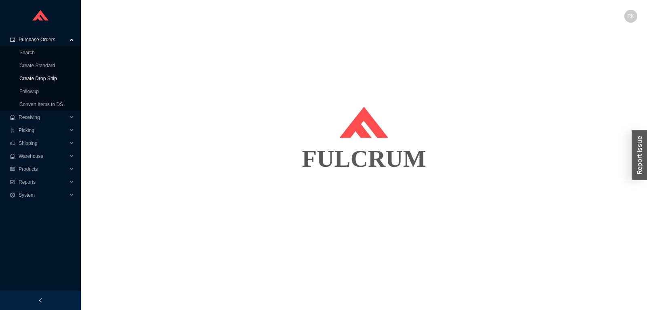
click at [44, 80] on link "Create Drop Ship" at bounding box center [38, 79] width 38 height 6
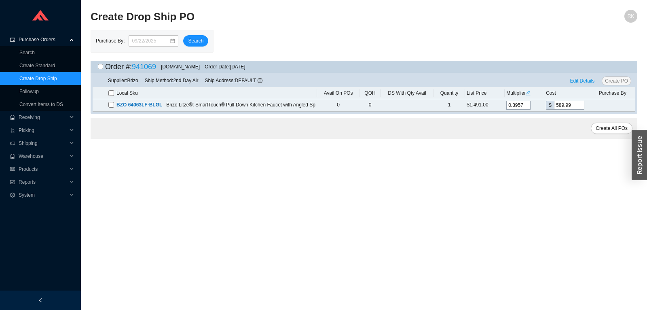
click at [100, 66] on input "checkbox" at bounding box center [100, 66] width 5 height 5
checkbox input "true"
click at [582, 78] on span "Edit Details" at bounding box center [582, 81] width 25 height 8
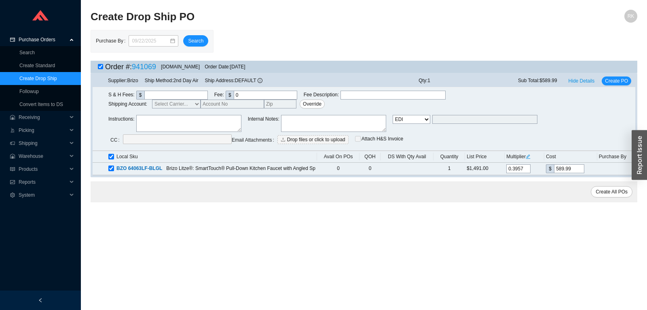
click at [418, 125] on span "Email Email Buyer EDI Do Not Send" at bounding box center [412, 124] width 38 height 19
click at [393, 115] on select "Email Email Buyer EDI Do Not Send" at bounding box center [412, 119] width 38 height 9
select select "5"
click option "Email Buyer" at bounding box center [0, 0] width 0 height 0
type input "rikki@qualitybath.com"
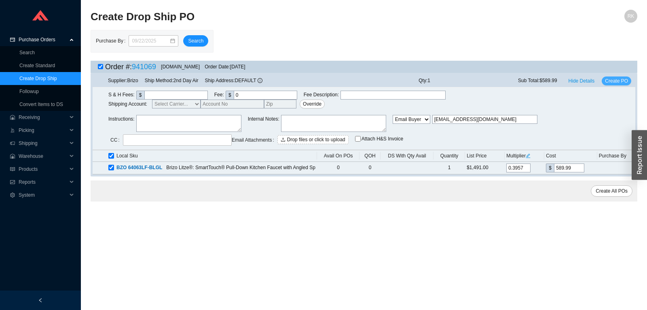
click at [624, 83] on span "Create PO" at bounding box center [616, 81] width 23 height 8
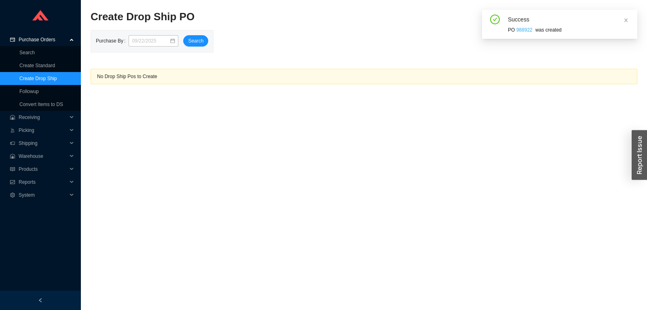
click at [526, 32] on link "988922" at bounding box center [524, 30] width 16 height 6
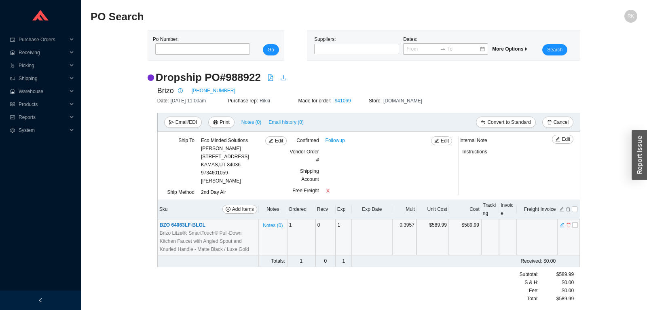
click at [182, 222] on span "BZO 64063LF-BLGL" at bounding box center [183, 225] width 46 height 6
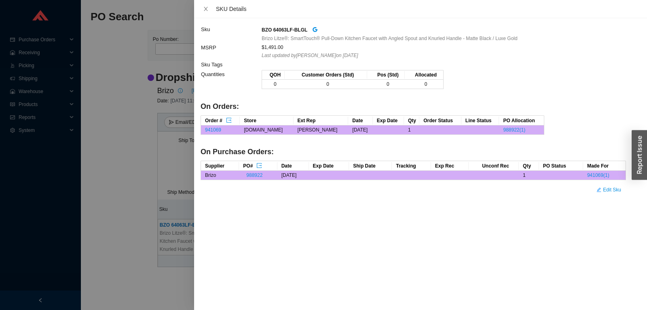
drag, startPoint x: 182, startPoint y: 222, endPoint x: 195, endPoint y: 222, distance: 13.8
click at [195, 222] on div "SKU Details Sku BZO 64063LF-BLGL Brizo Litze®: SmartTouch® Pull-Down Kitchen Fa…" at bounding box center [323, 155] width 647 height 310
click at [218, 129] on link "941069" at bounding box center [213, 130] width 16 height 6
click at [203, 8] on icon "close" at bounding box center [206, 9] width 6 height 6
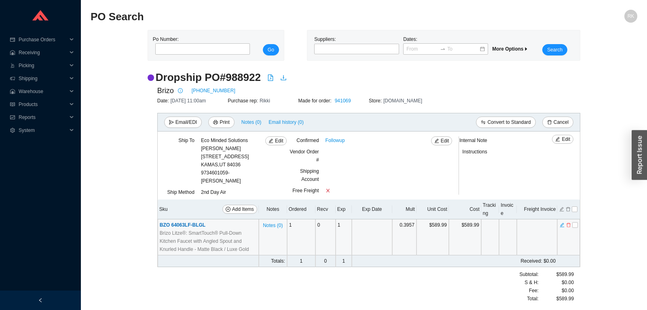
click at [252, 80] on h2 "Dropship PO # 988922" at bounding box center [208, 77] width 105 height 14
copy h2 "988922"
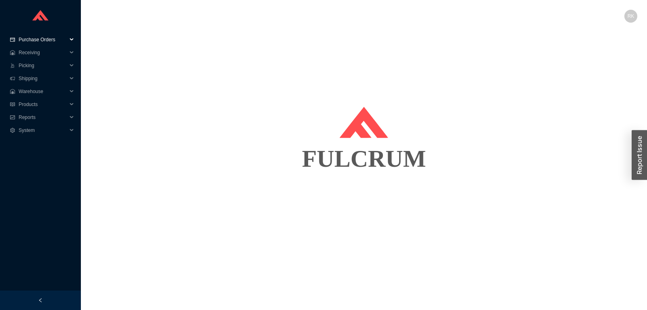
click at [48, 37] on span "Purchase Orders" at bounding box center [43, 39] width 49 height 13
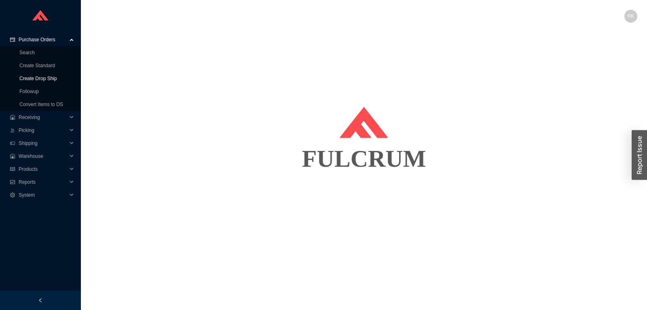
click at [47, 79] on link "Create Drop Ship" at bounding box center [38, 79] width 38 height 6
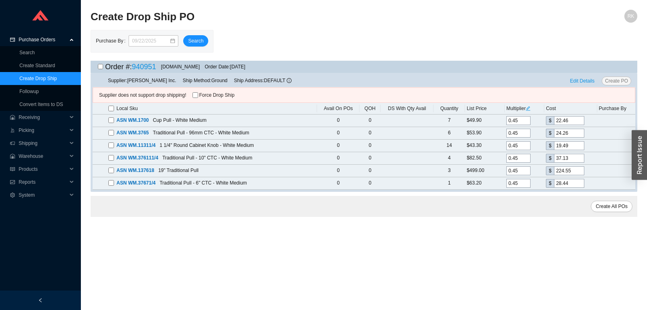
click at [101, 68] on input "checkbox" at bounding box center [100, 66] width 5 height 5
checkbox input "true"
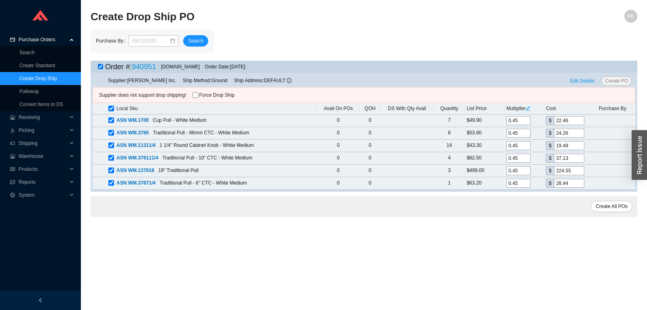
checkbox input "true"
click at [196, 94] on input "Force Drop Ship" at bounding box center [196, 95] width 6 height 6
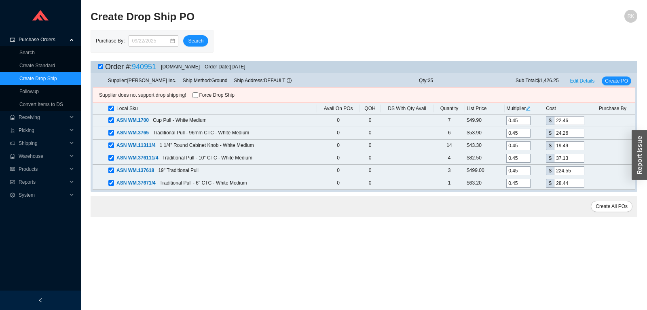
checkbox input "true"
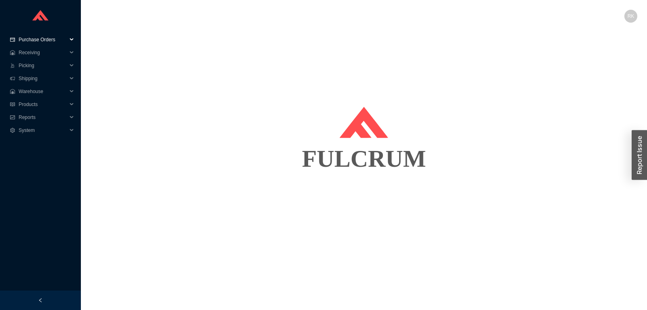
click at [46, 38] on span "Purchase Orders" at bounding box center [43, 39] width 49 height 13
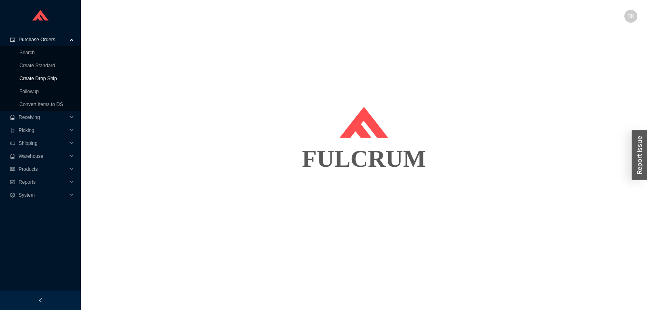
click at [42, 78] on link "Create Drop Ship" at bounding box center [38, 79] width 38 height 6
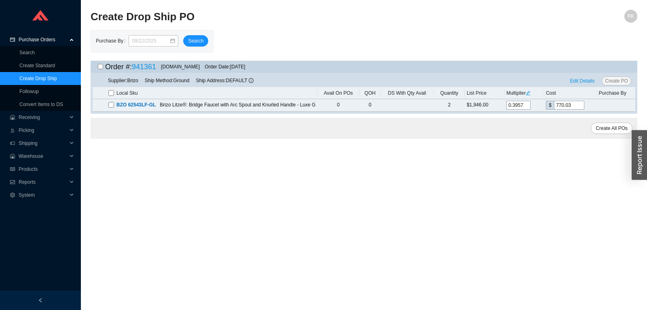
click at [99, 67] on input "checkbox" at bounding box center [100, 66] width 5 height 5
checkbox input "true"
click at [584, 83] on span "Edit Details" at bounding box center [582, 81] width 25 height 8
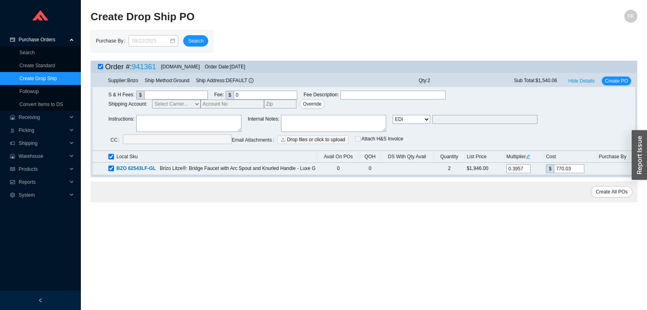
click at [393, 115] on select "Email Email Buyer EDI Do Not Send" at bounding box center [412, 119] width 38 height 9
select select "5"
click option "Email Buyer" at bounding box center [0, 0] width 0 height 0
type input "[EMAIL_ADDRESS][DOMAIN_NAME]"
click at [619, 84] on span "Create PO" at bounding box center [616, 81] width 23 height 8
